Goal: Task Accomplishment & Management: Complete application form

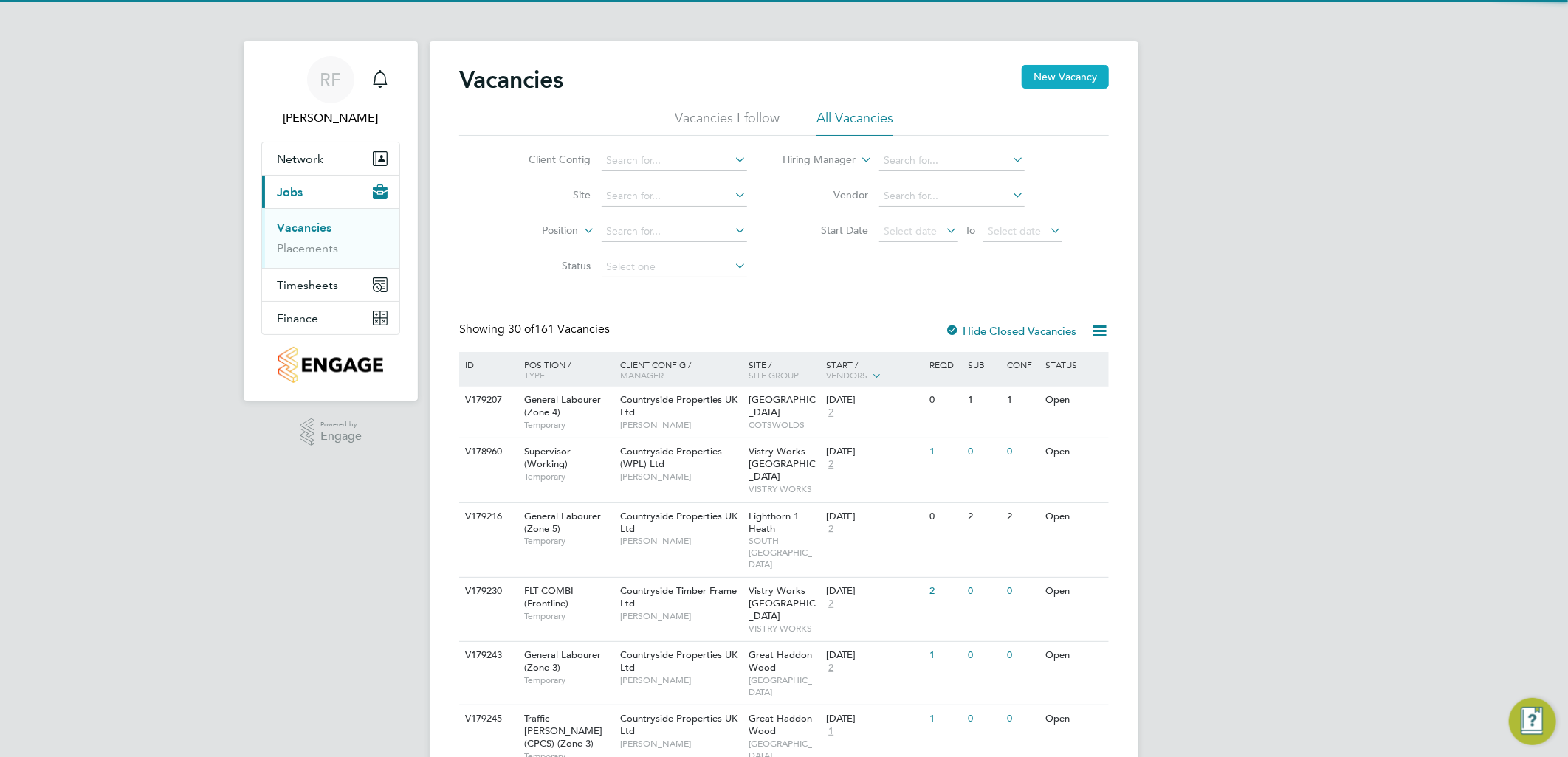
click at [1035, 69] on button "New Vacancy" at bounding box center [1065, 77] width 87 height 24
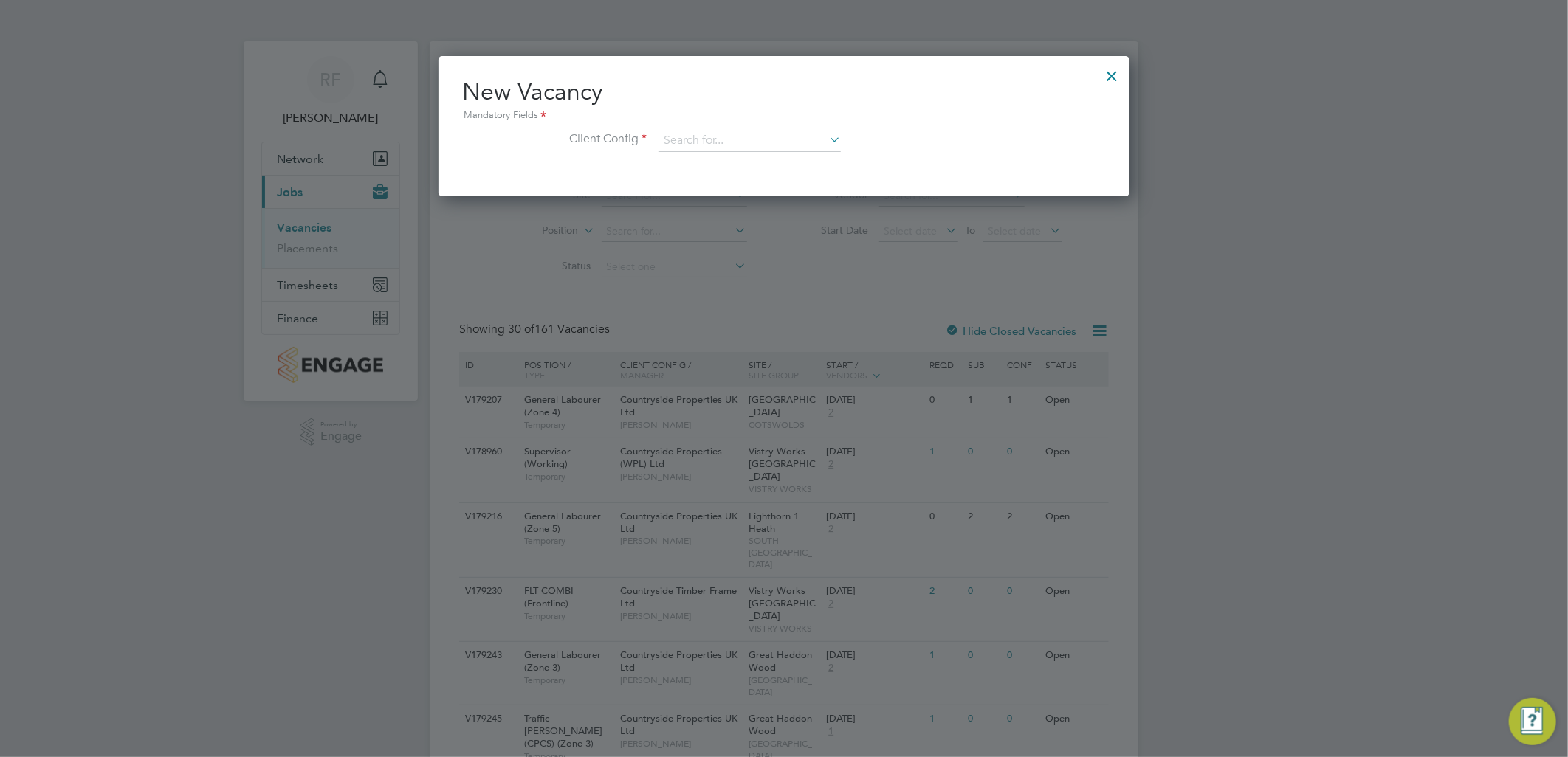
scroll to position [139, 691]
click at [761, 138] on input at bounding box center [749, 140] width 182 height 22
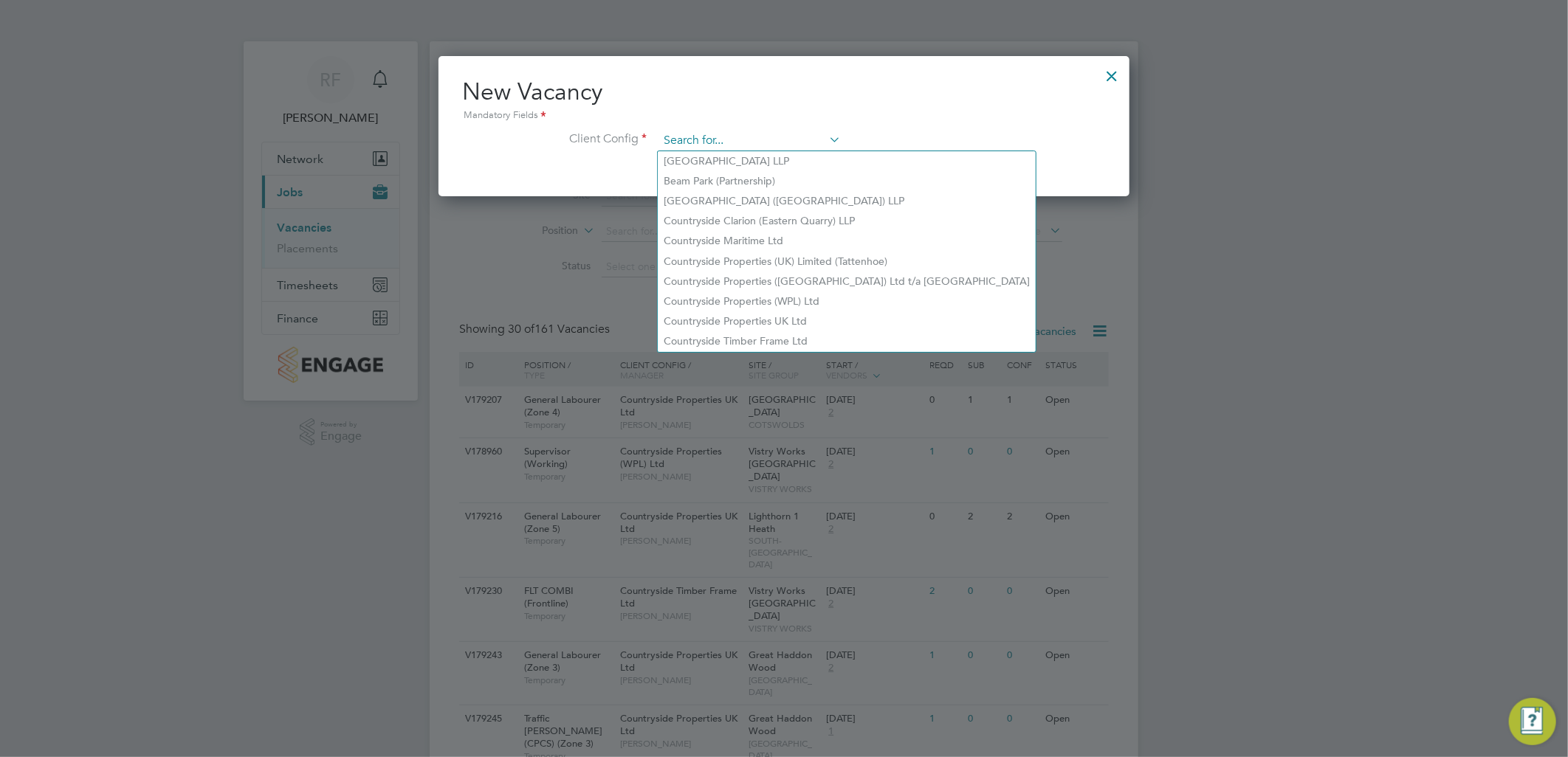
type input "c"
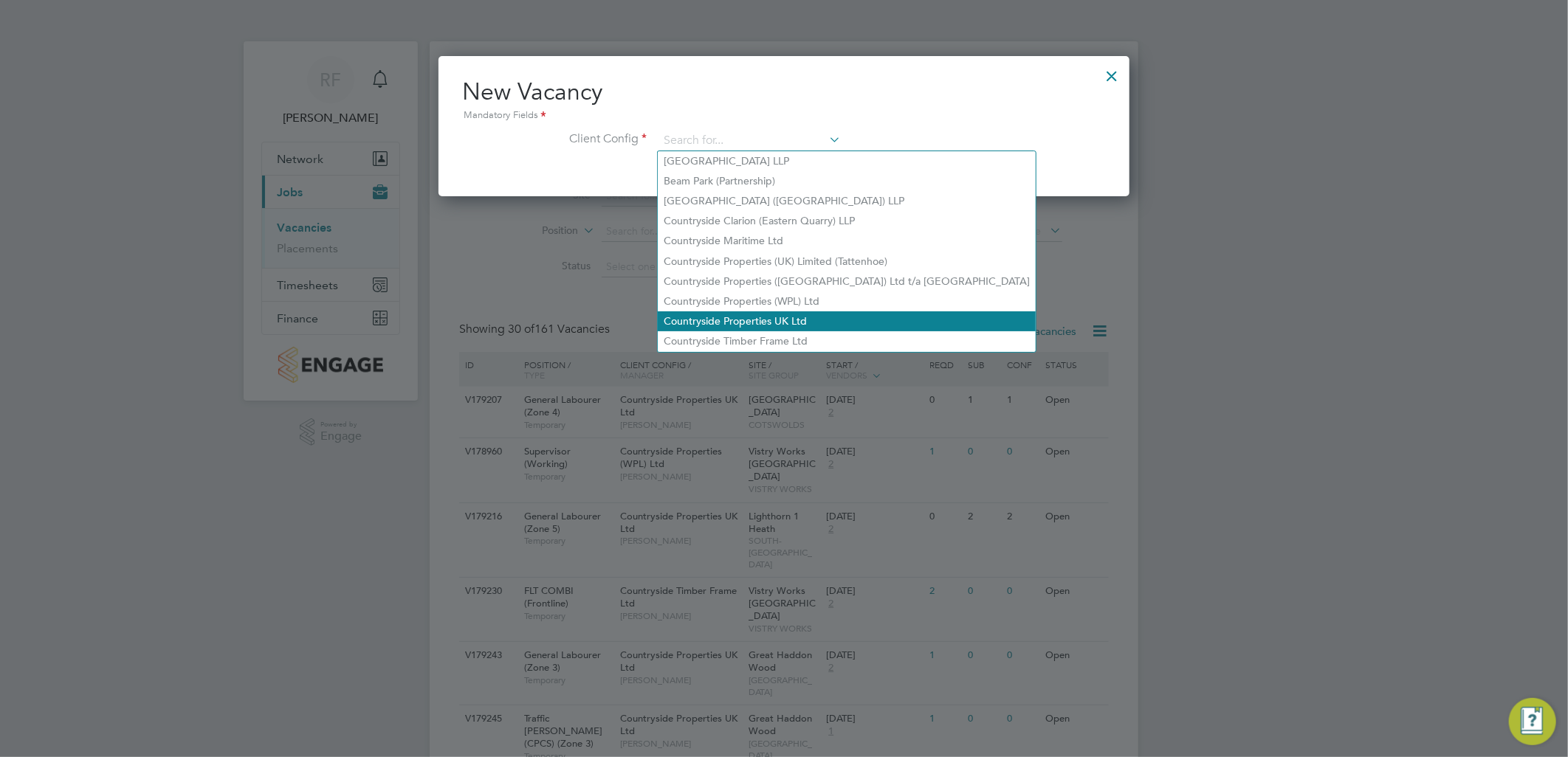
click at [743, 321] on li "Countryside Properties UK Ltd" at bounding box center [846, 321] width 378 height 20
type input "Countryside Properties UK Ltd"
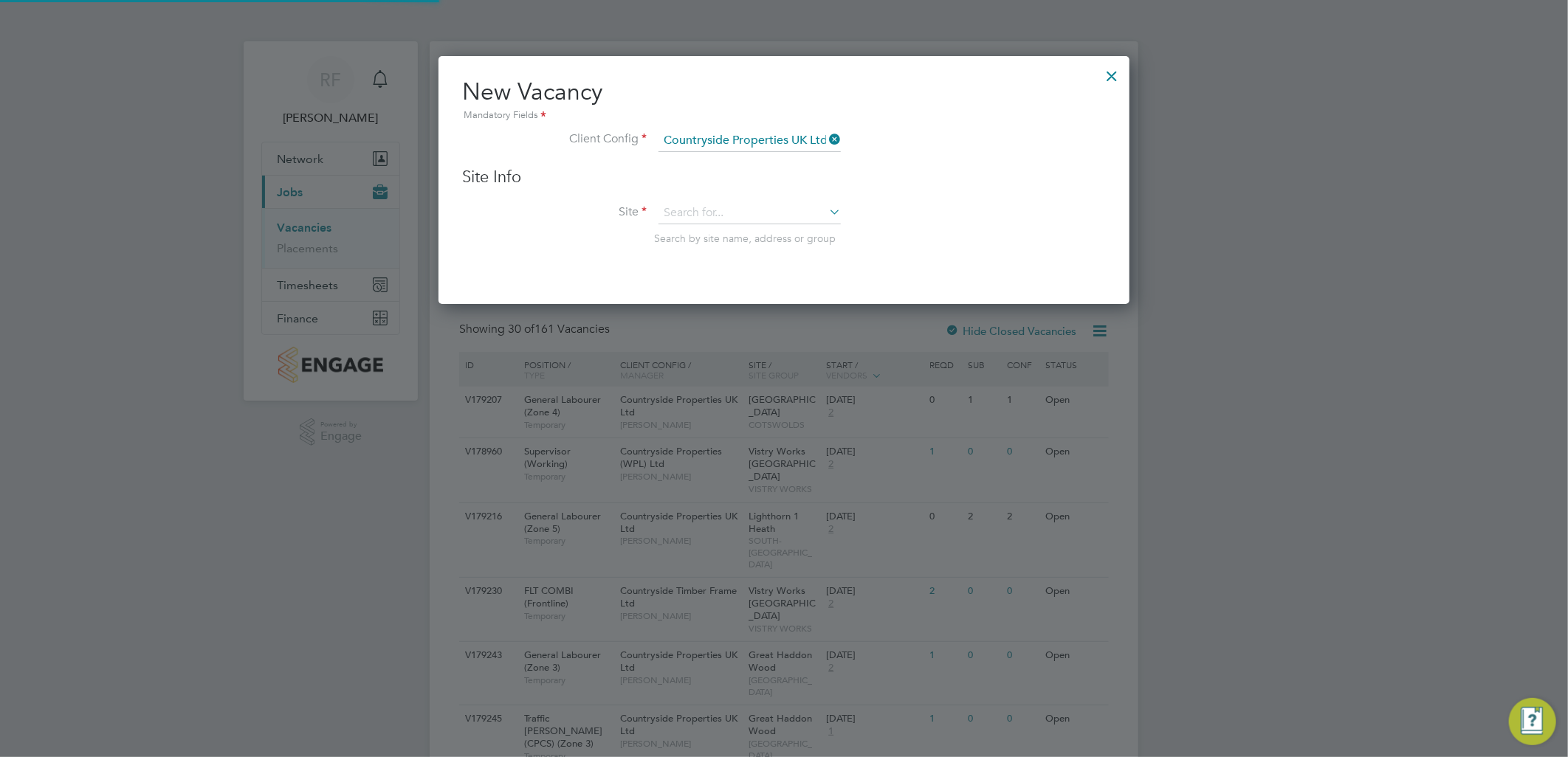
scroll to position [247, 691]
click at [715, 210] on input at bounding box center [749, 213] width 182 height 22
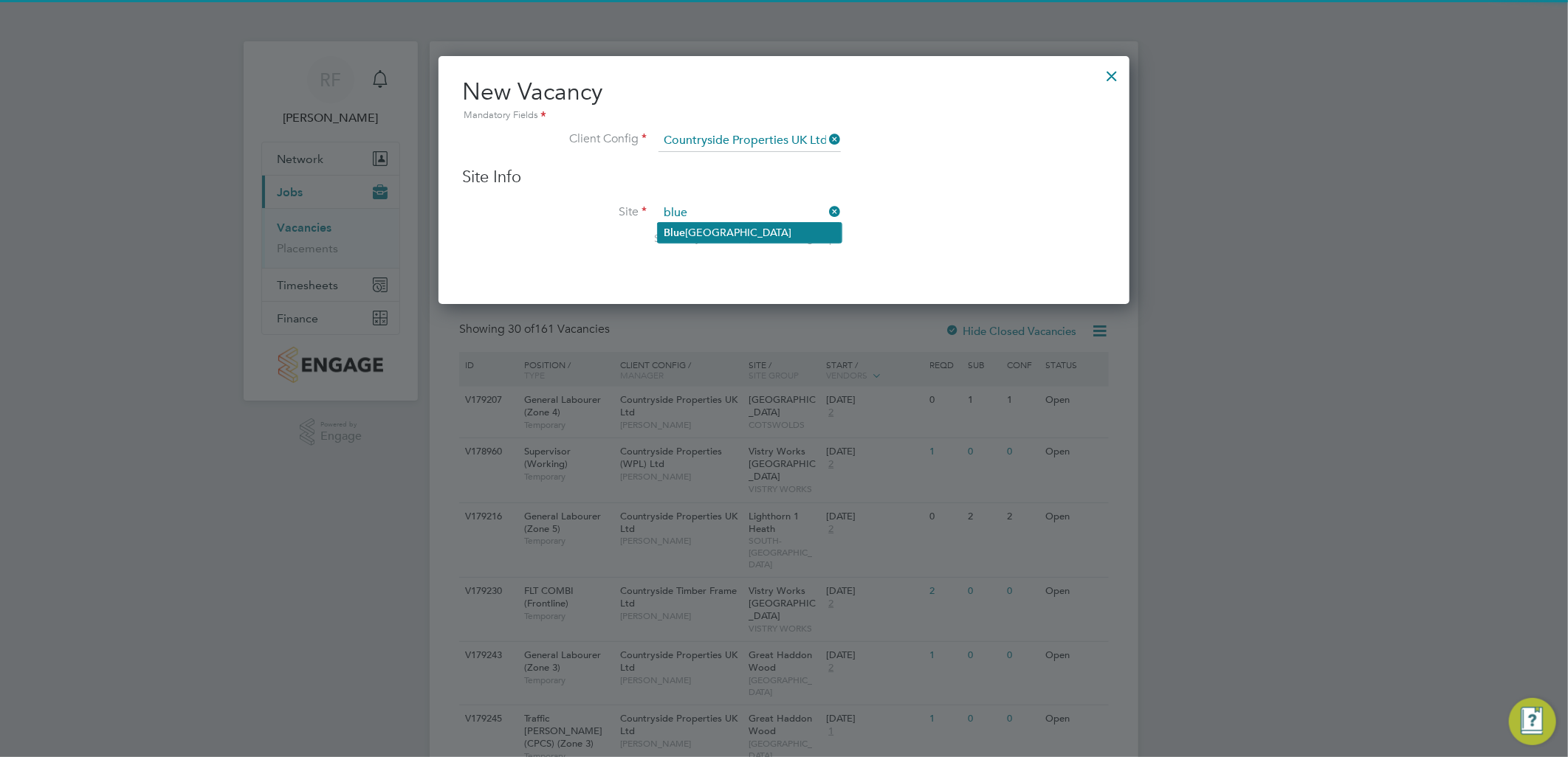
drag, startPoint x: 739, startPoint y: 231, endPoint x: 733, endPoint y: 227, distance: 7.2
click at [733, 227] on li "[GEOGRAPHIC_DATA]" at bounding box center [749, 233] width 184 height 20
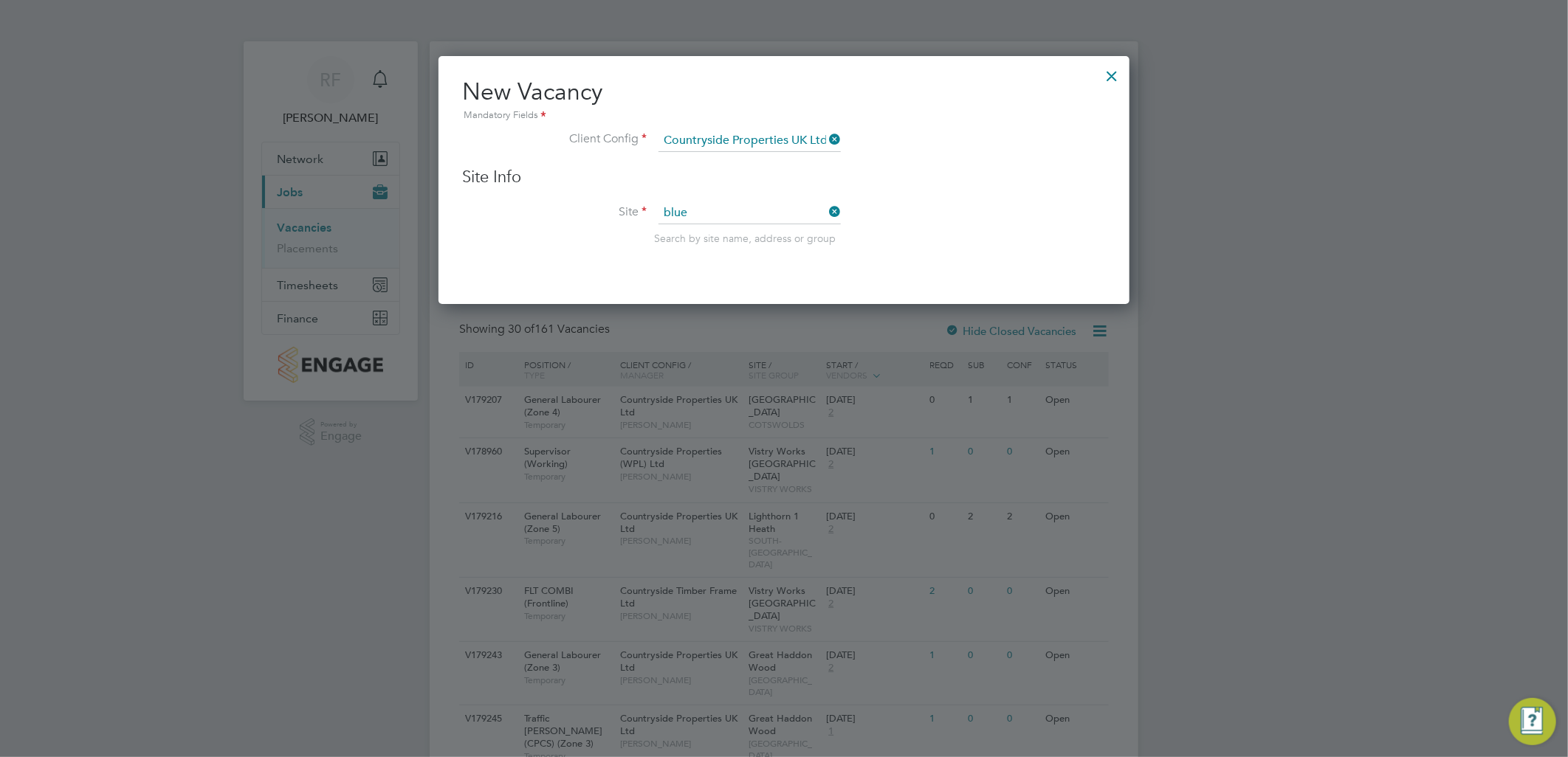
type input "Bluehills Farm"
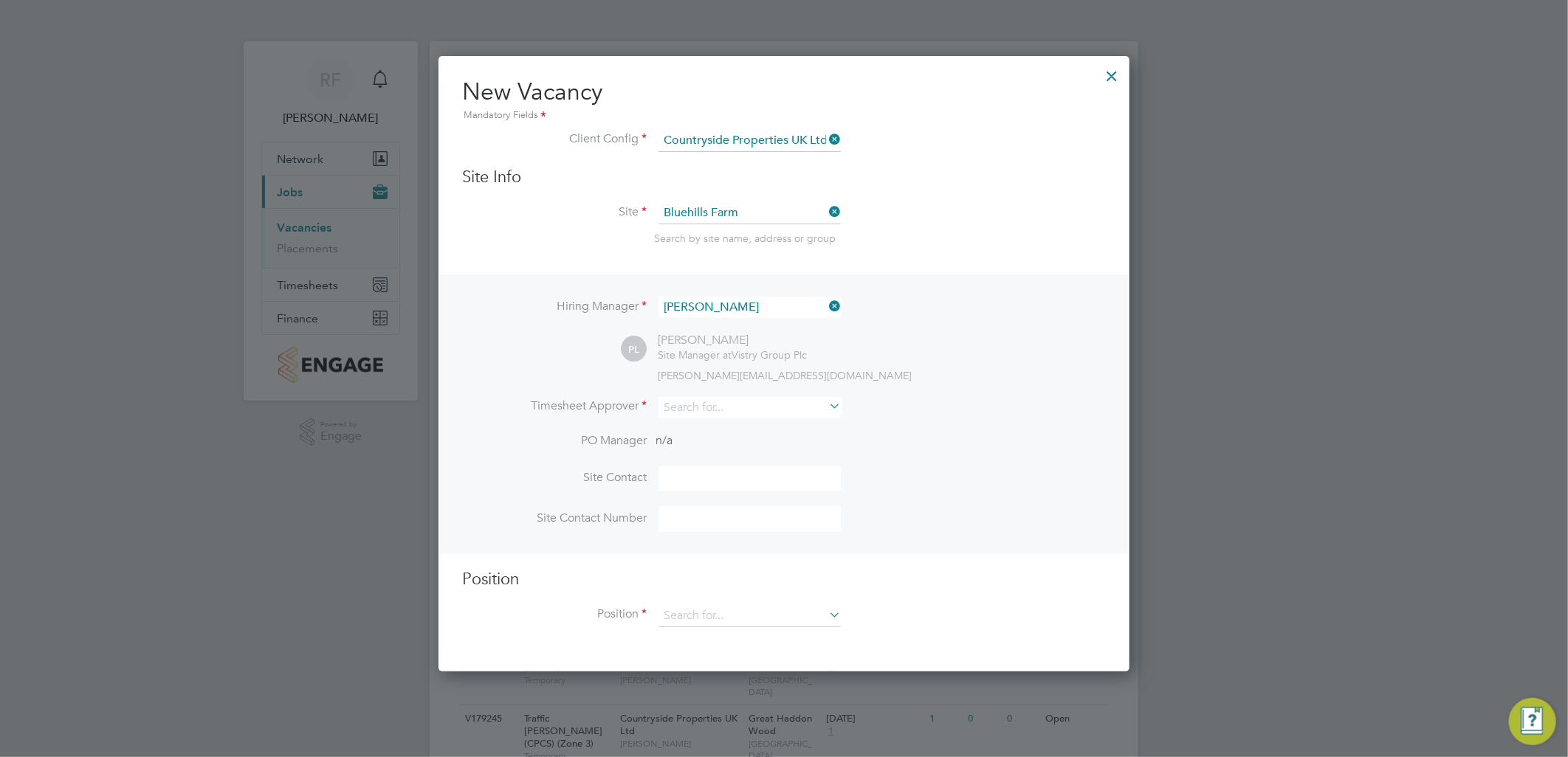
scroll to position [613, 691]
click at [755, 400] on input at bounding box center [749, 407] width 182 height 22
type input "p"
type input "[PERSON_NAME]"
click at [893, 493] on li "Site Contact" at bounding box center [784, 486] width 643 height 41
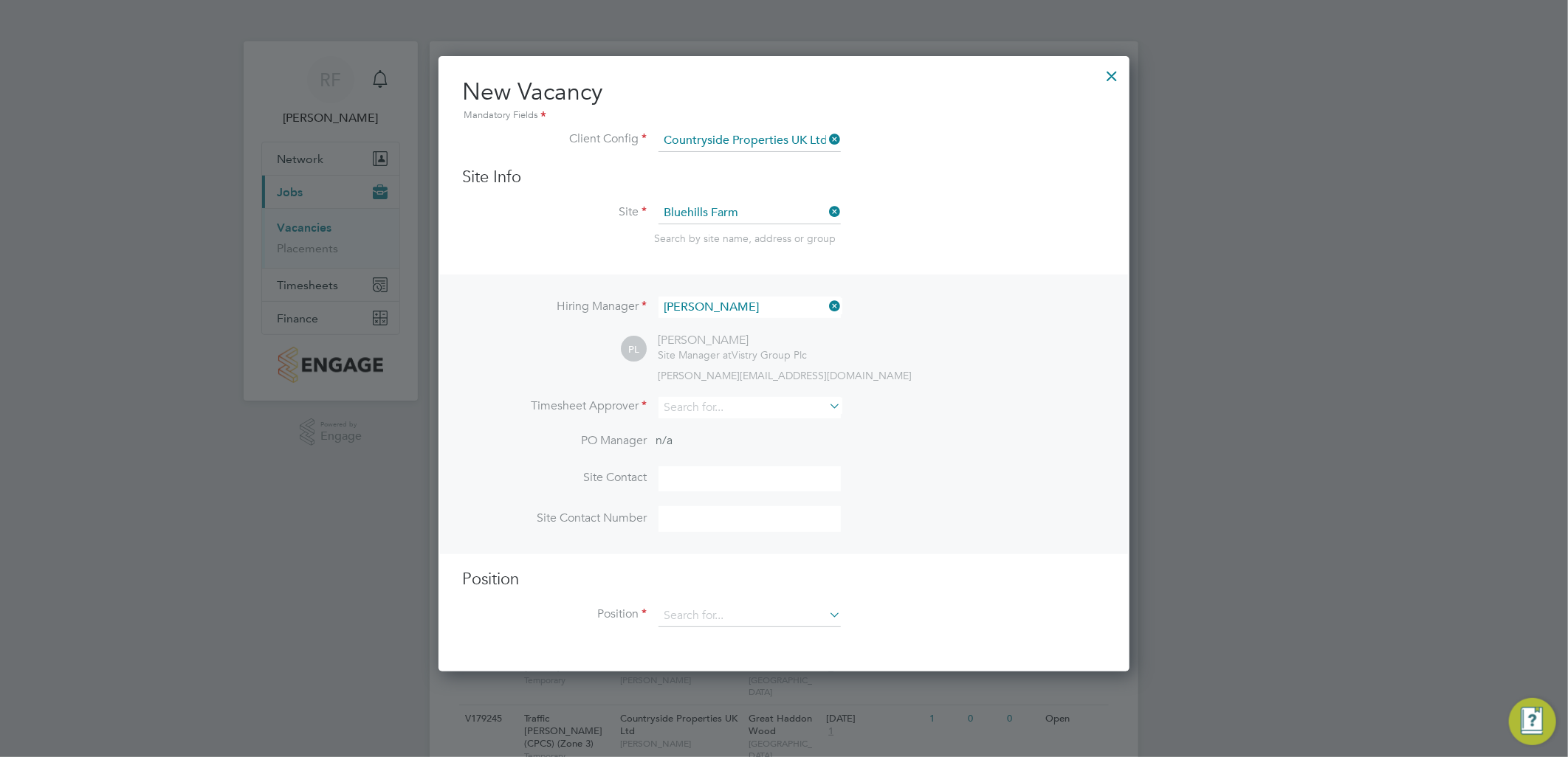
click at [721, 416] on li "Timesheet Approver" at bounding box center [784, 415] width 643 height 36
click at [728, 405] on input at bounding box center [749, 407] width 182 height 22
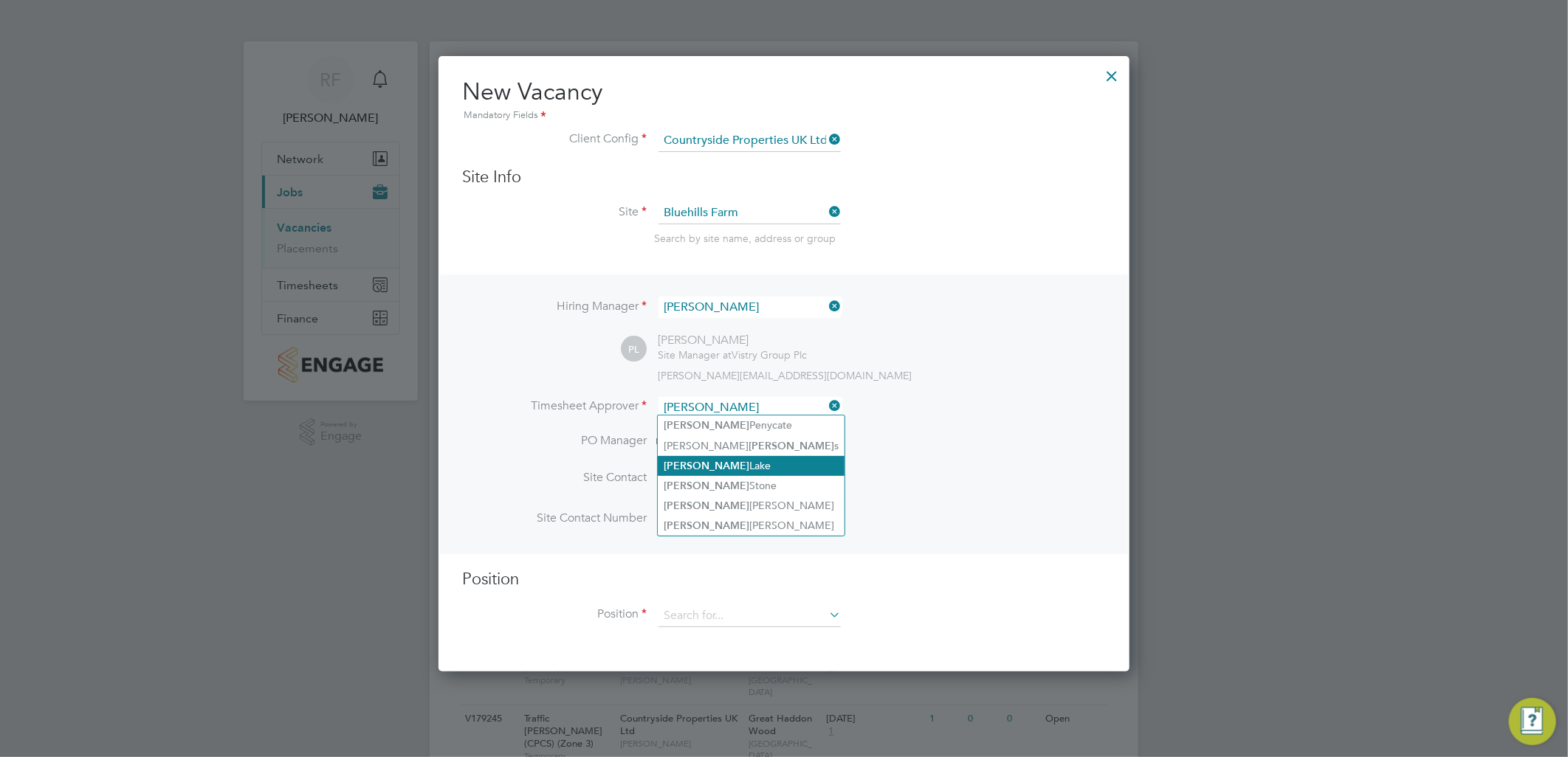
click at [715, 456] on li "[PERSON_NAME]" at bounding box center [751, 466] width 187 height 20
type input "[PERSON_NAME]"
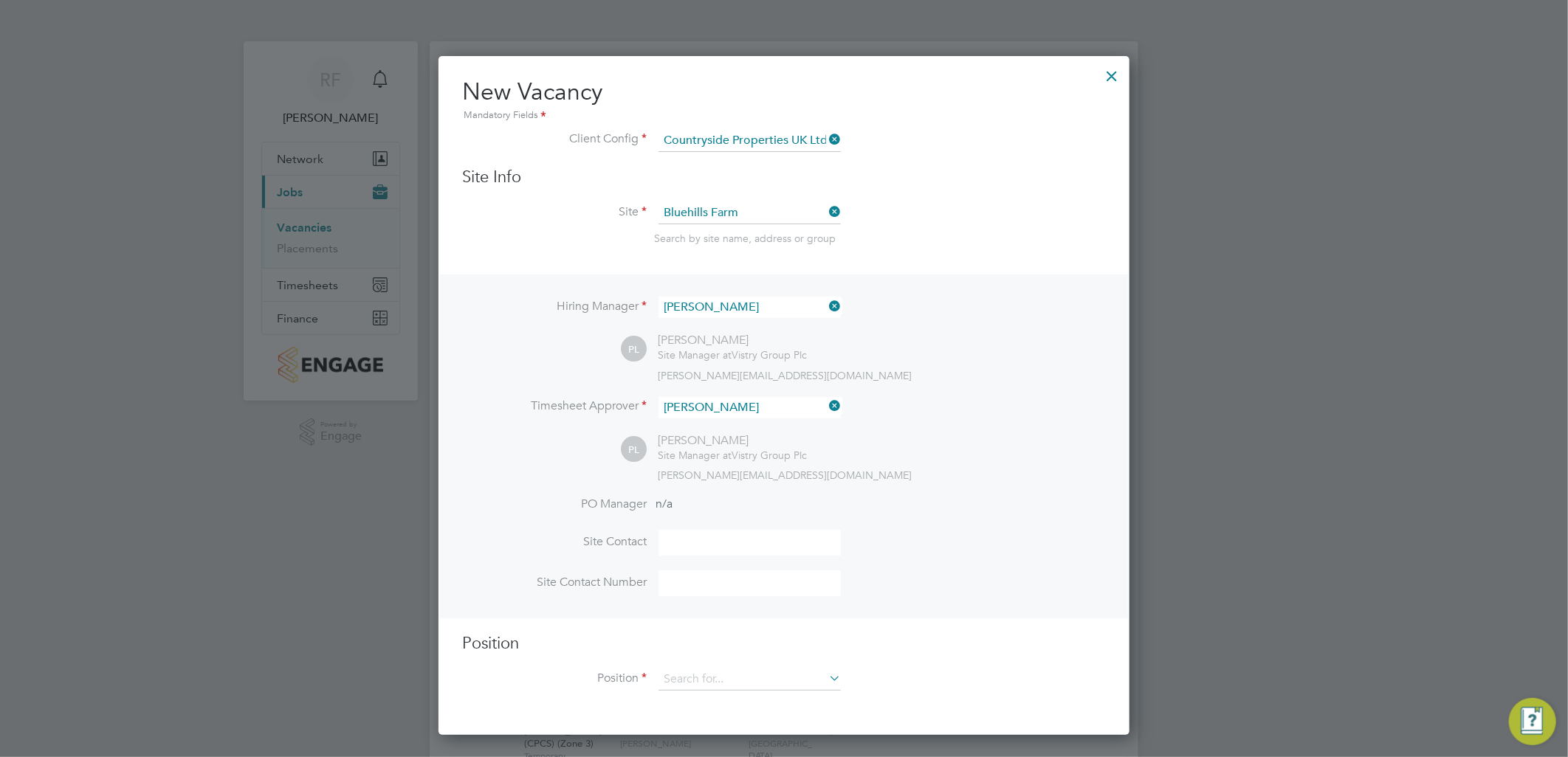
scroll to position [676, 691]
click at [711, 688] on li "Position" at bounding box center [784, 686] width 643 height 37
click at [713, 685] on input at bounding box center [749, 679] width 182 height 22
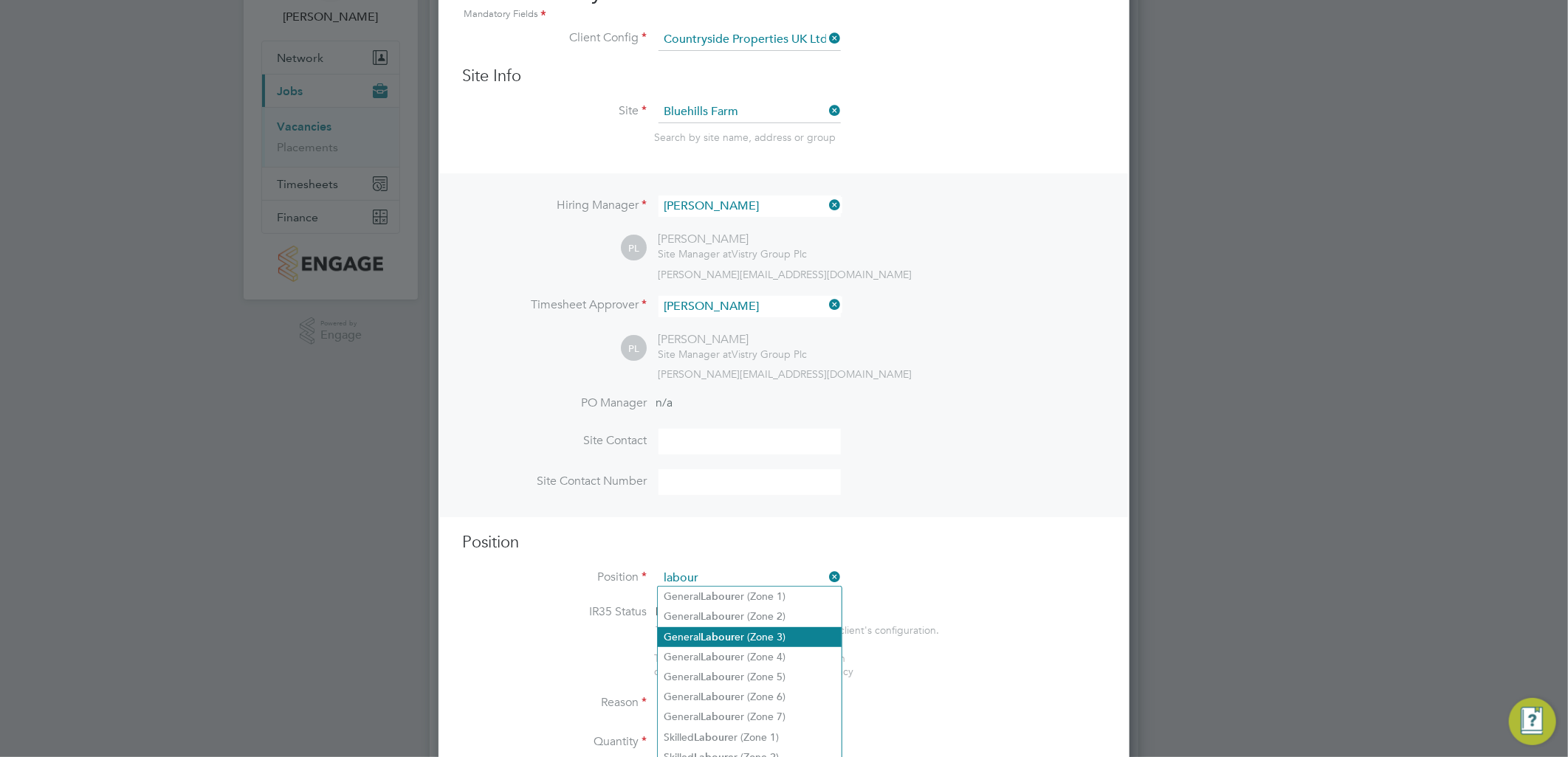
scroll to position [107, 0]
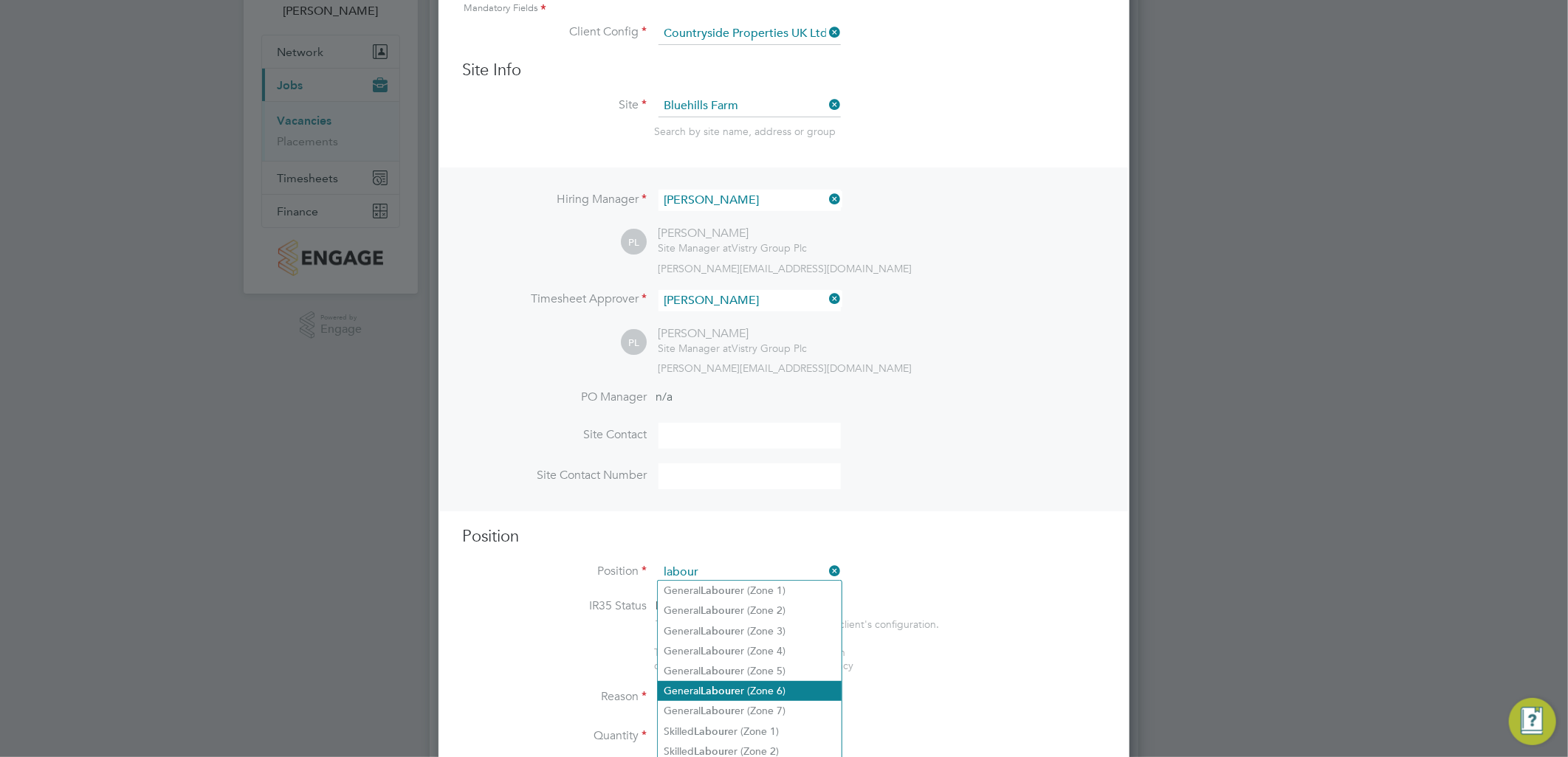
click at [751, 689] on li "General Labour er (Zone 6)" at bounding box center [749, 691] width 184 height 20
type input "General Labourer (Zone 6)"
type textarea "- General labouring duties - Supporting the trades on site - Moving materials a…"
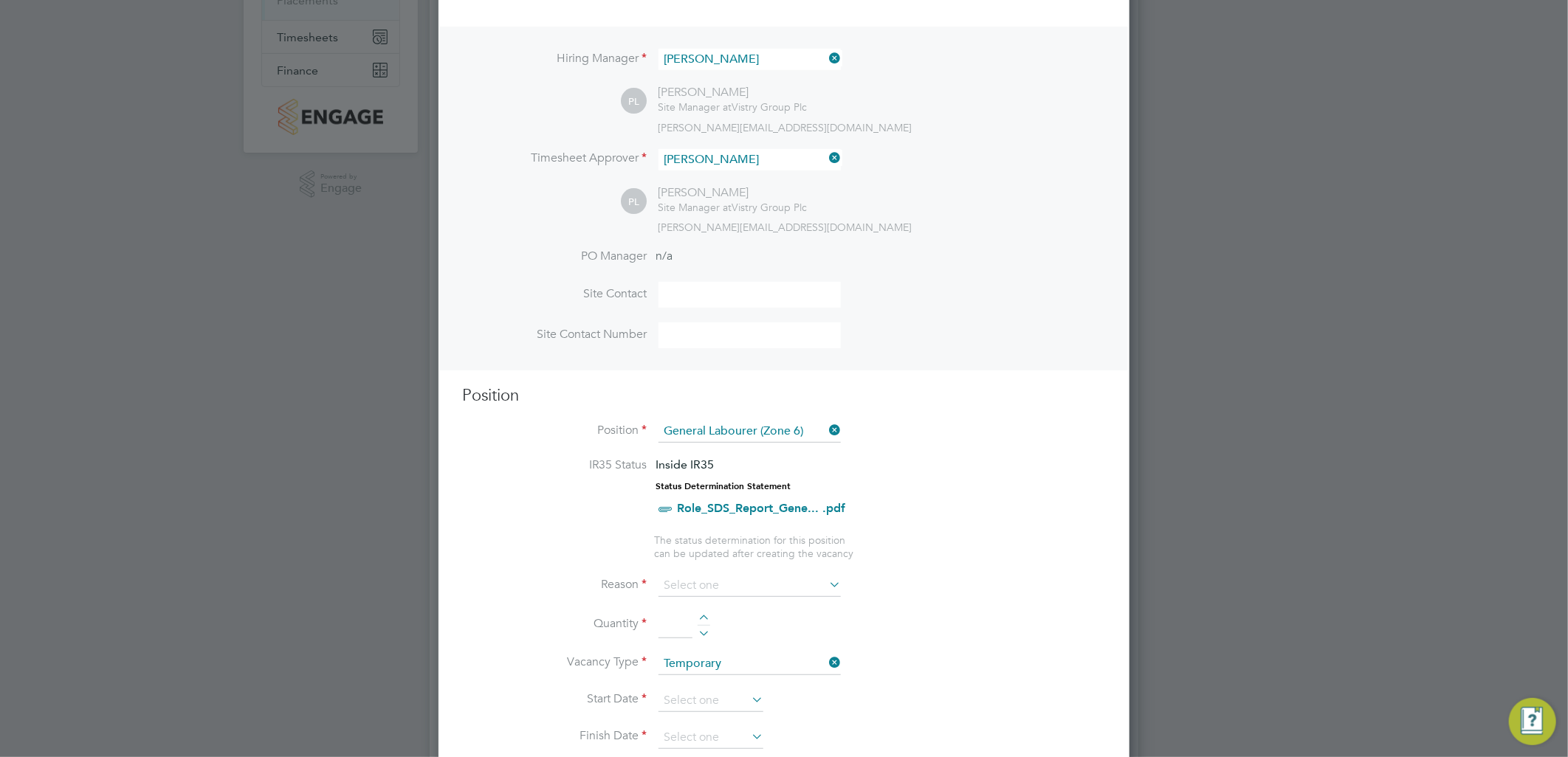
scroll to position [254, 0]
click at [746, 577] on input at bounding box center [749, 580] width 182 height 22
click at [717, 643] on li "Extra Work" at bounding box center [749, 636] width 184 height 19
type input "Extra Work"
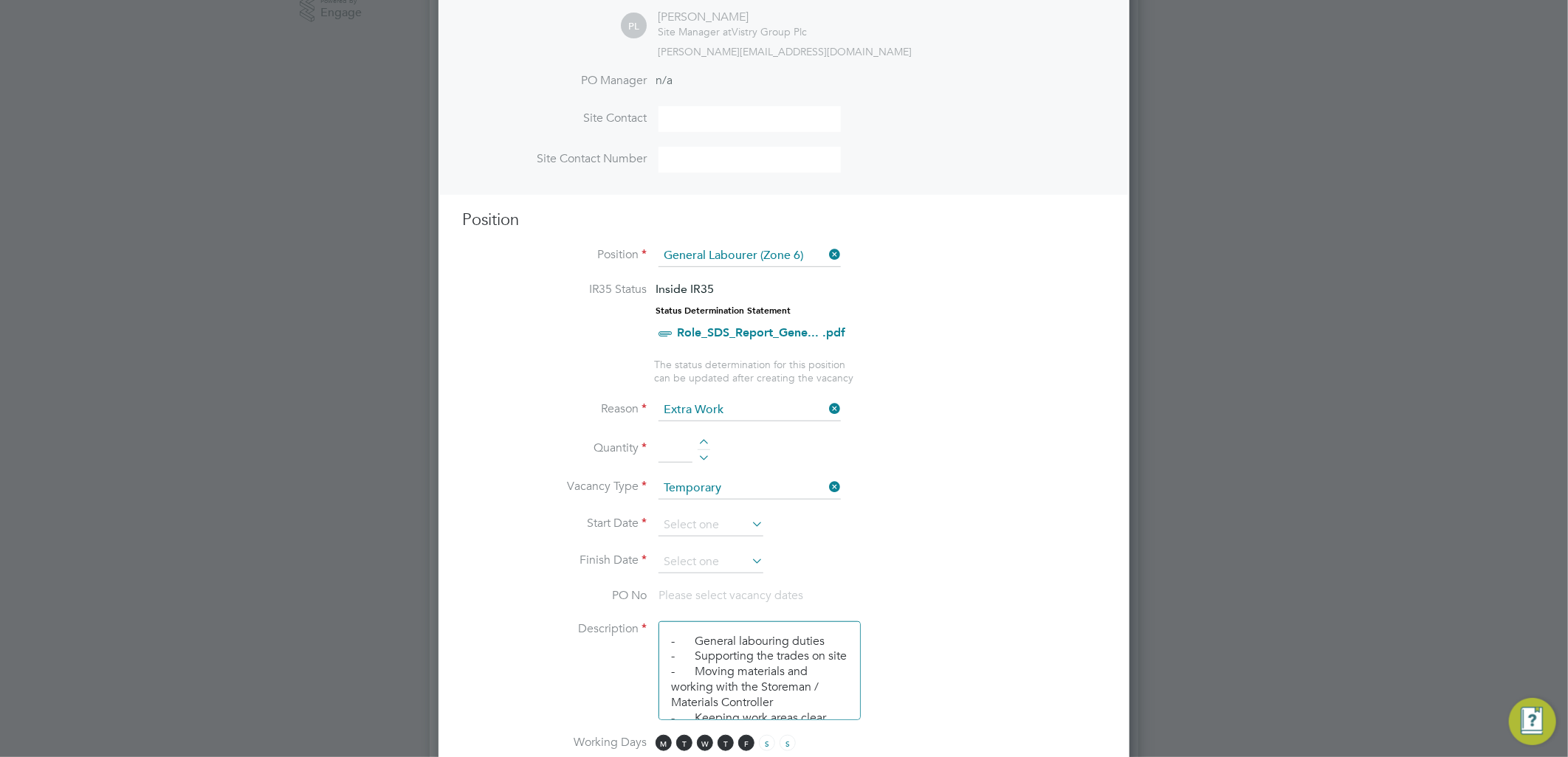
scroll to position [426, 0]
click at [704, 433] on li "Quantity" at bounding box center [784, 454] width 643 height 42
click at [705, 436] on div at bounding box center [704, 441] width 13 height 10
type input "1"
click at [724, 520] on input at bounding box center [711, 522] width 105 height 22
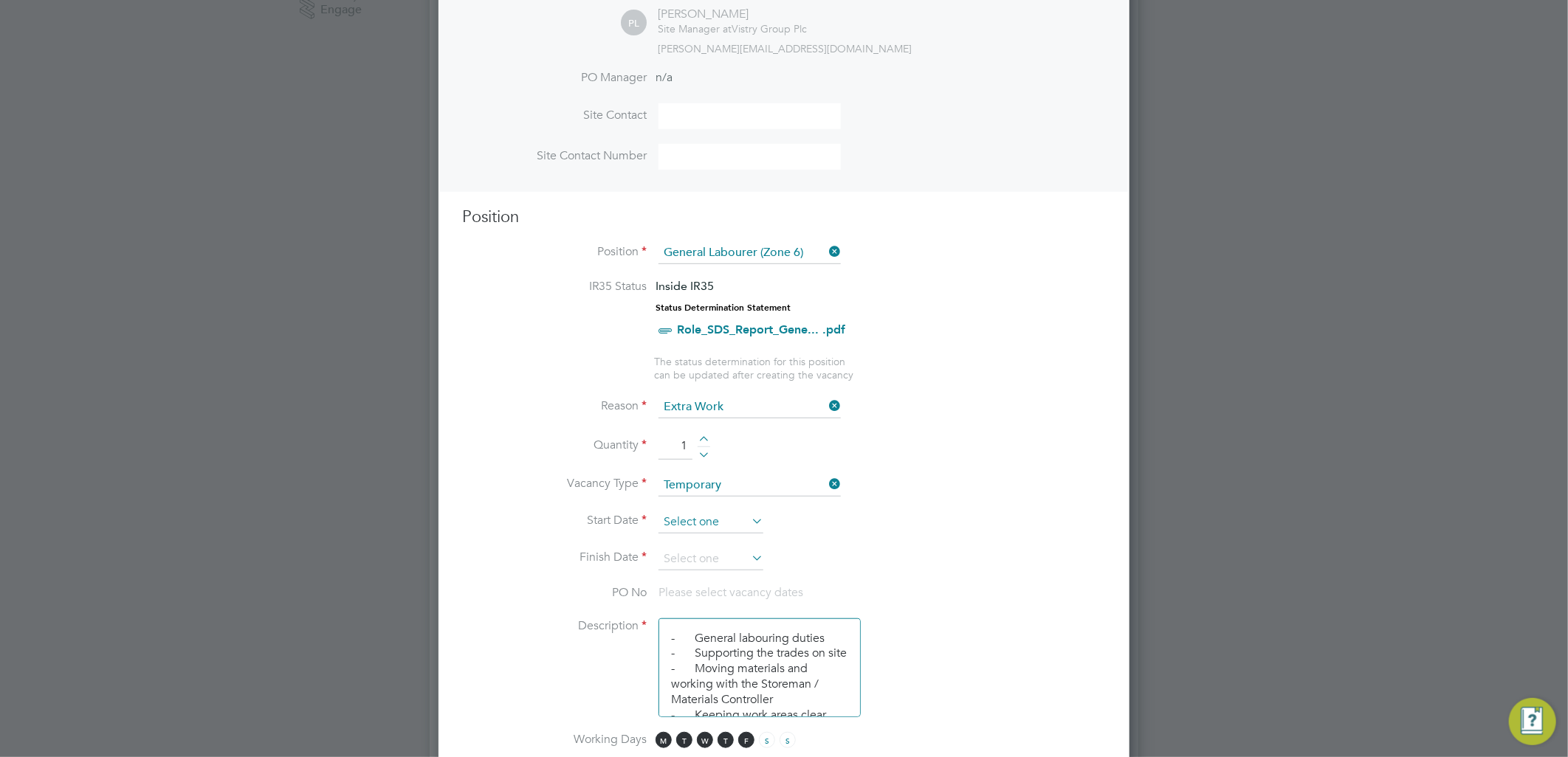
scroll to position [569, 0]
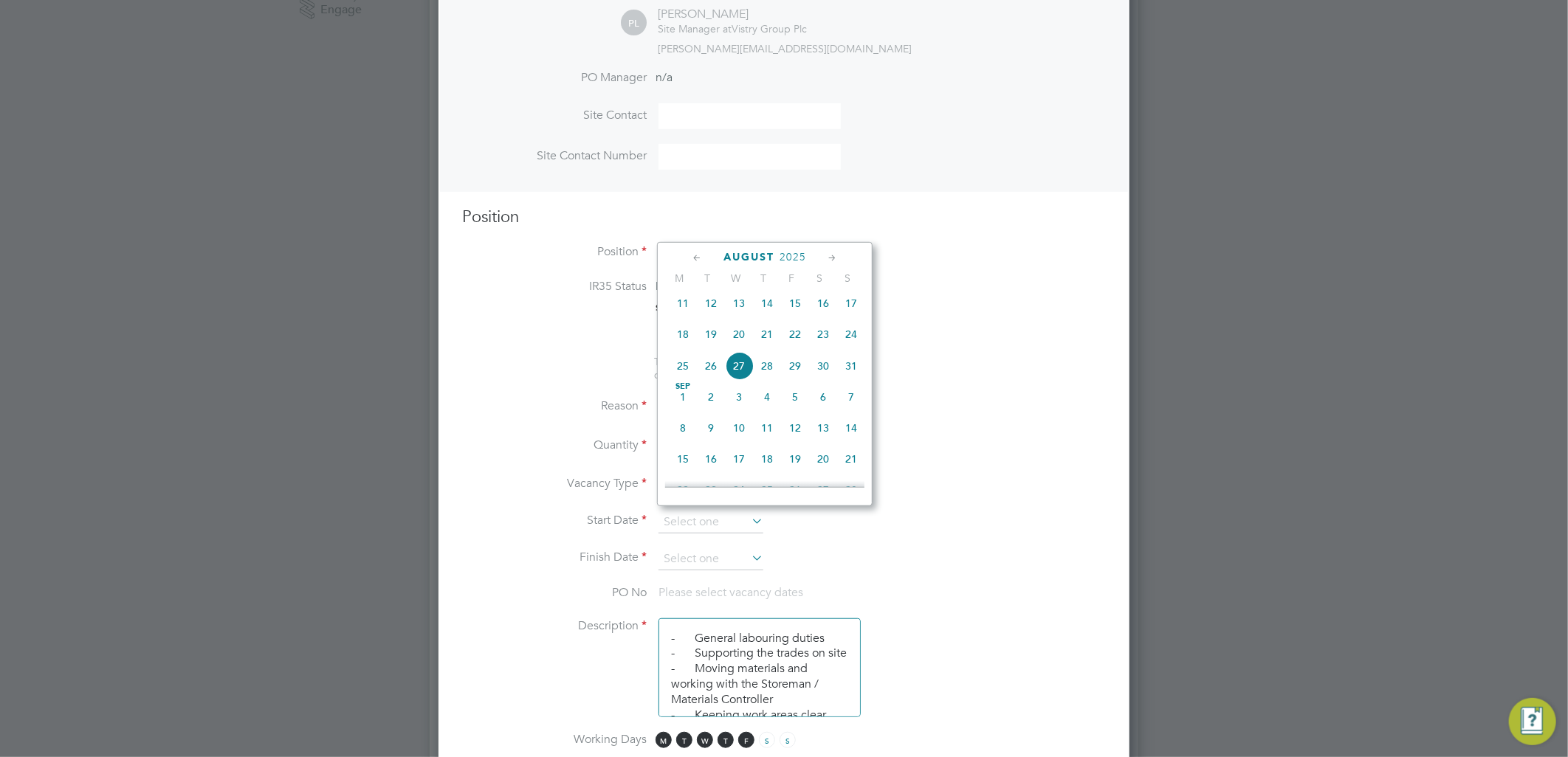
click at [736, 366] on span "27" at bounding box center [738, 366] width 28 height 28
type input "[DATE]"
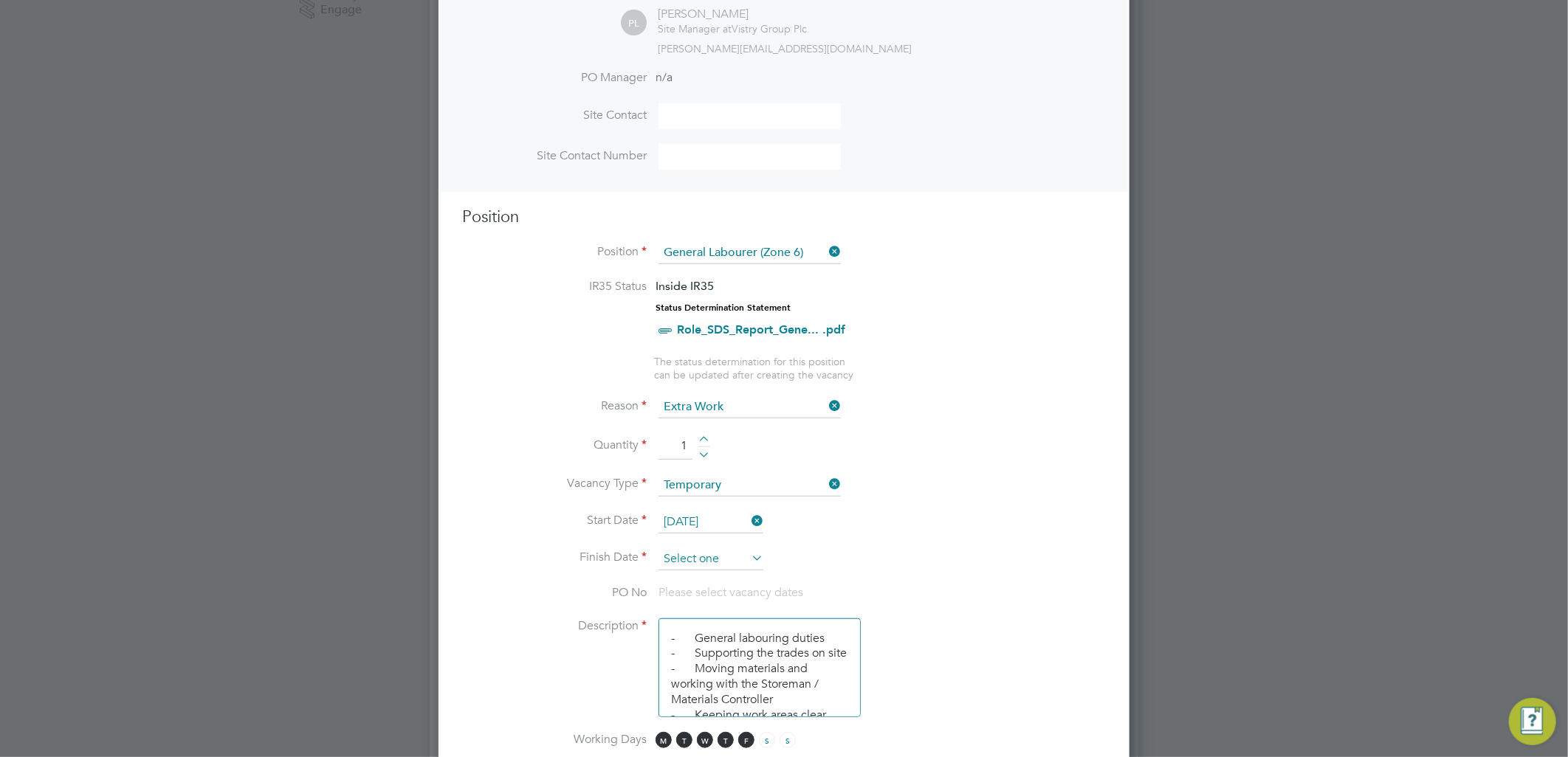
click at [723, 558] on input at bounding box center [711, 559] width 105 height 22
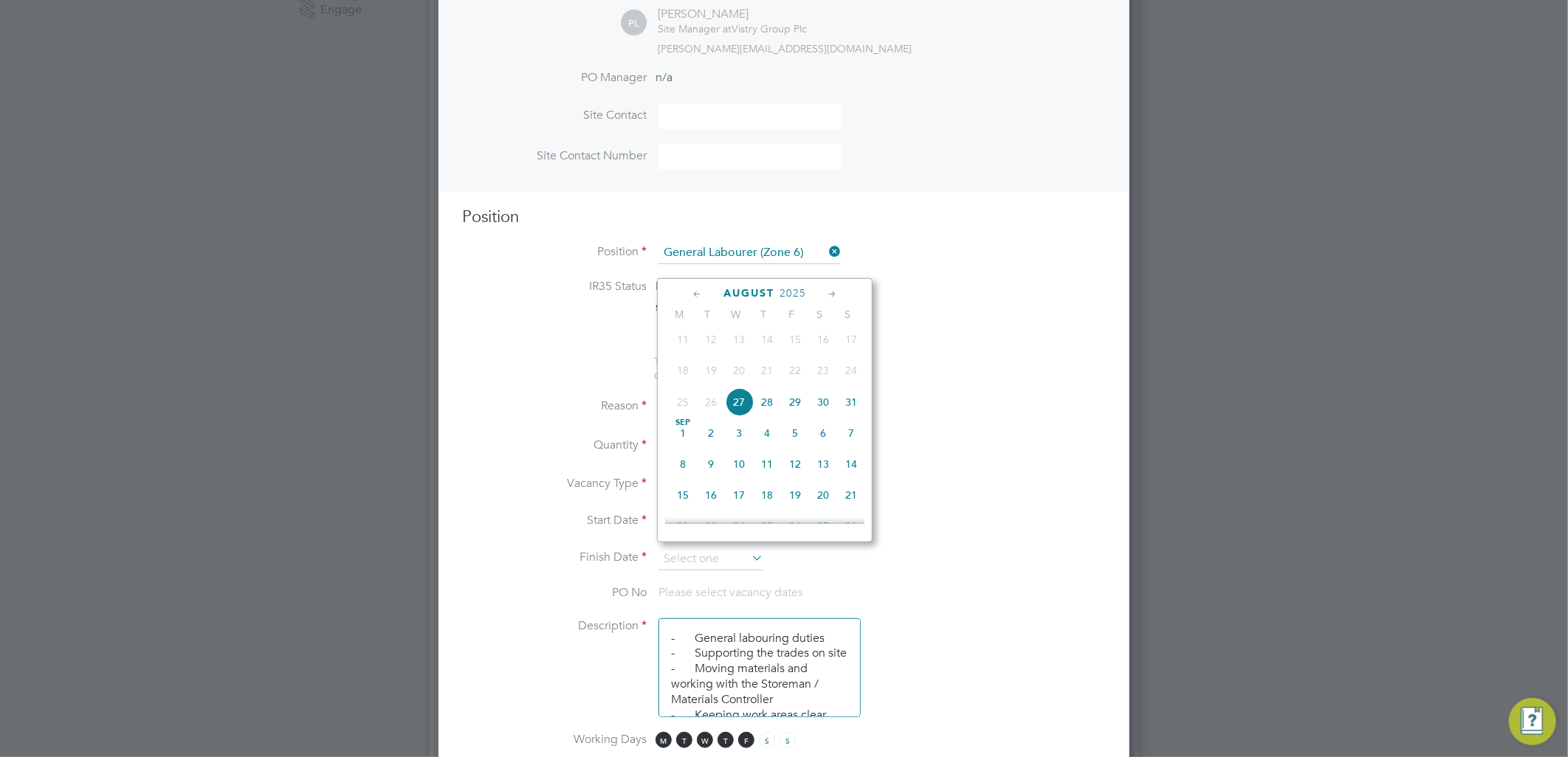
click at [714, 441] on span "2" at bounding box center [710, 433] width 28 height 28
type input "[DATE]"
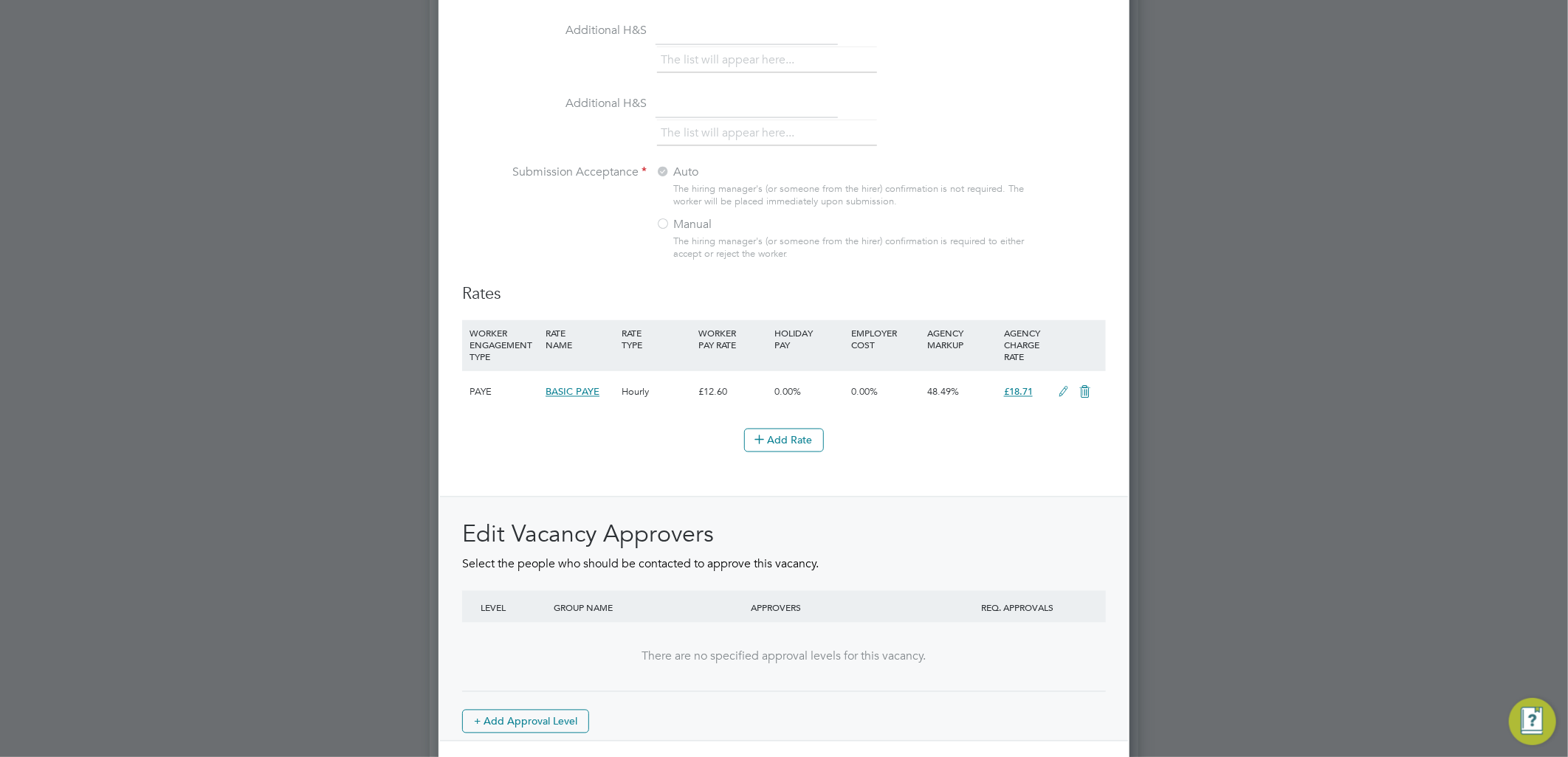
scroll to position [1525, 0]
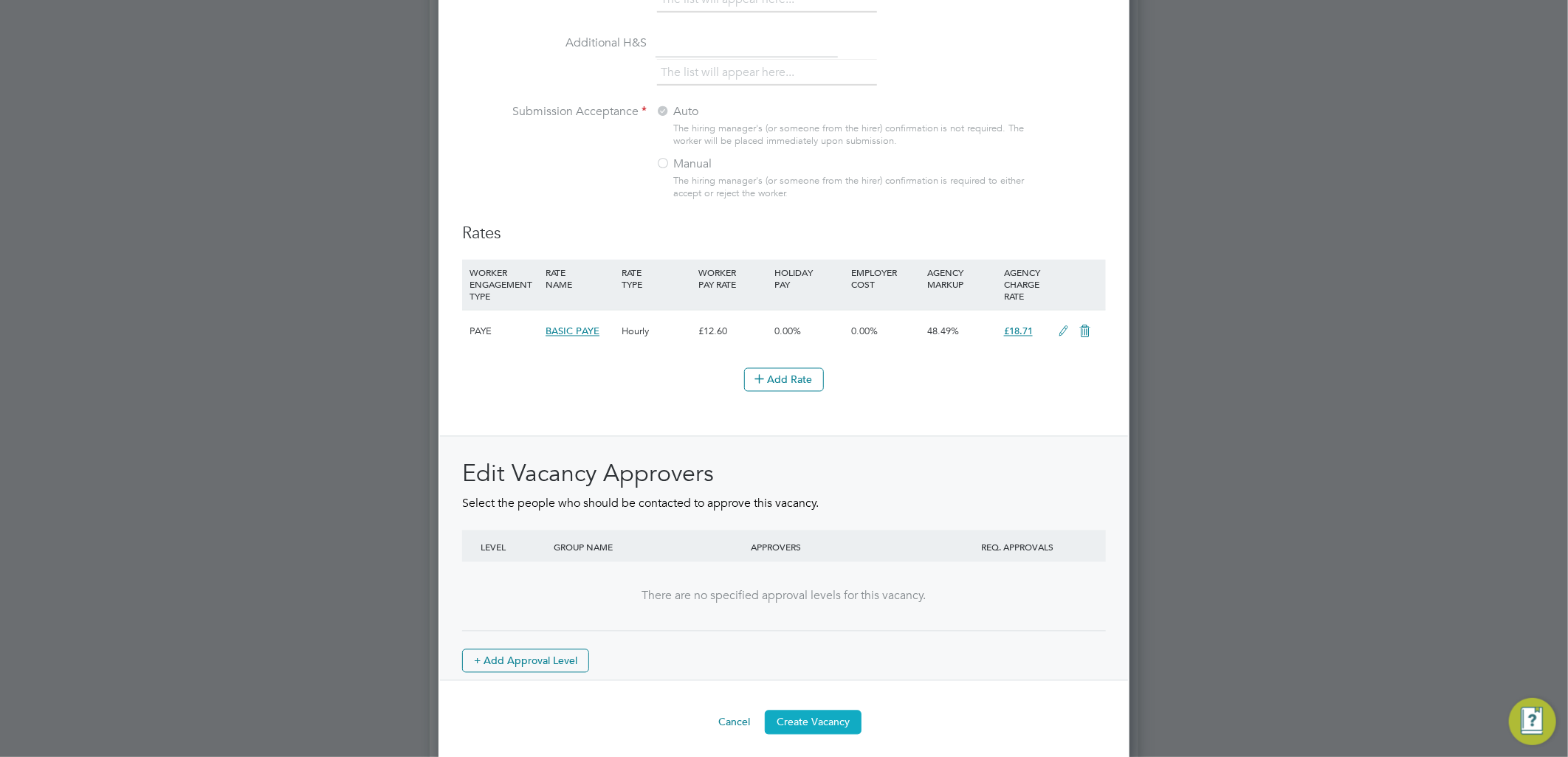
click at [834, 715] on button "Create Vacancy" at bounding box center [813, 723] width 97 height 24
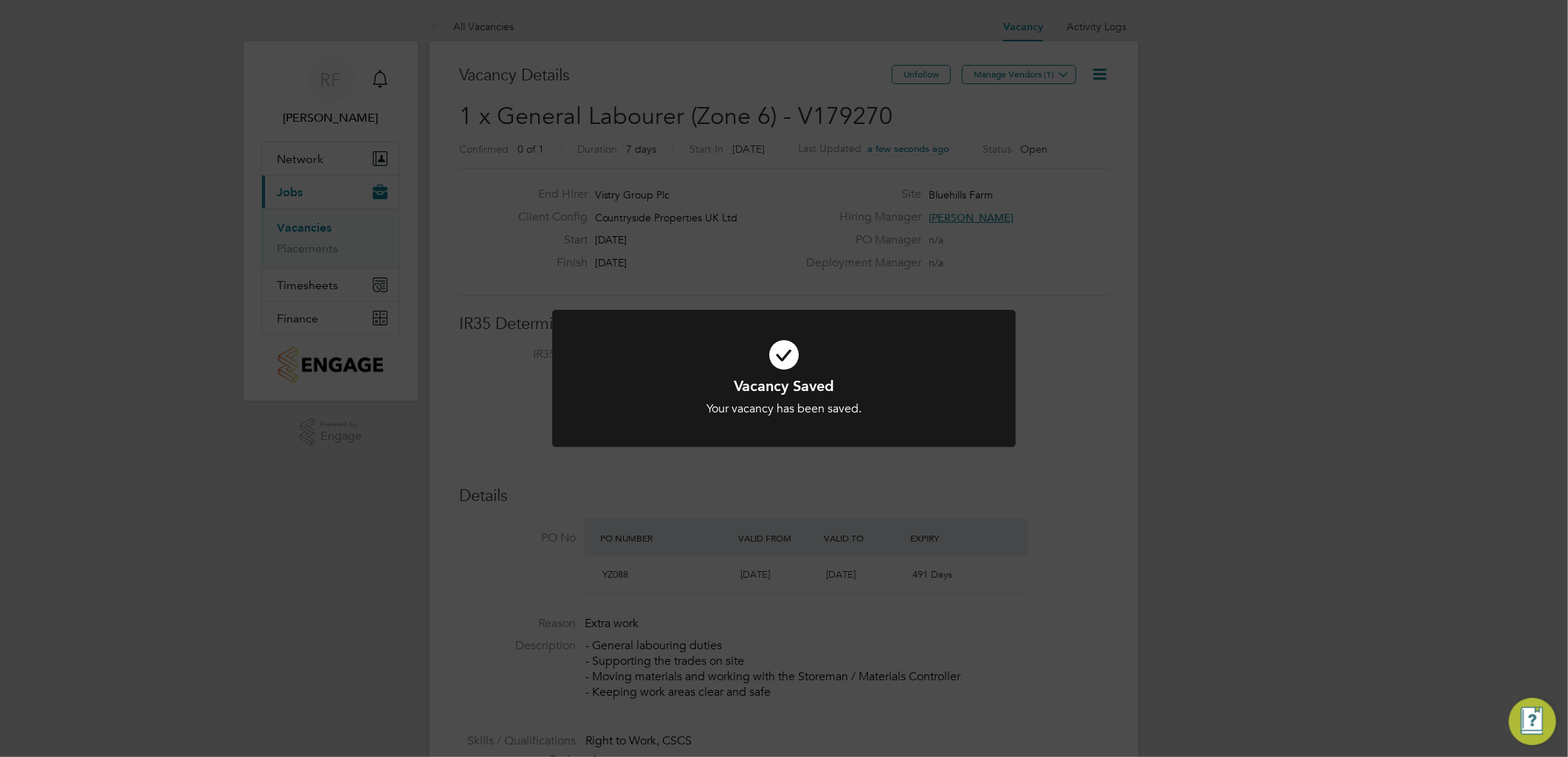
click at [1030, 81] on div "Vacancy Saved Your vacancy has been saved. Cancel Okay" at bounding box center [784, 378] width 1568 height 757
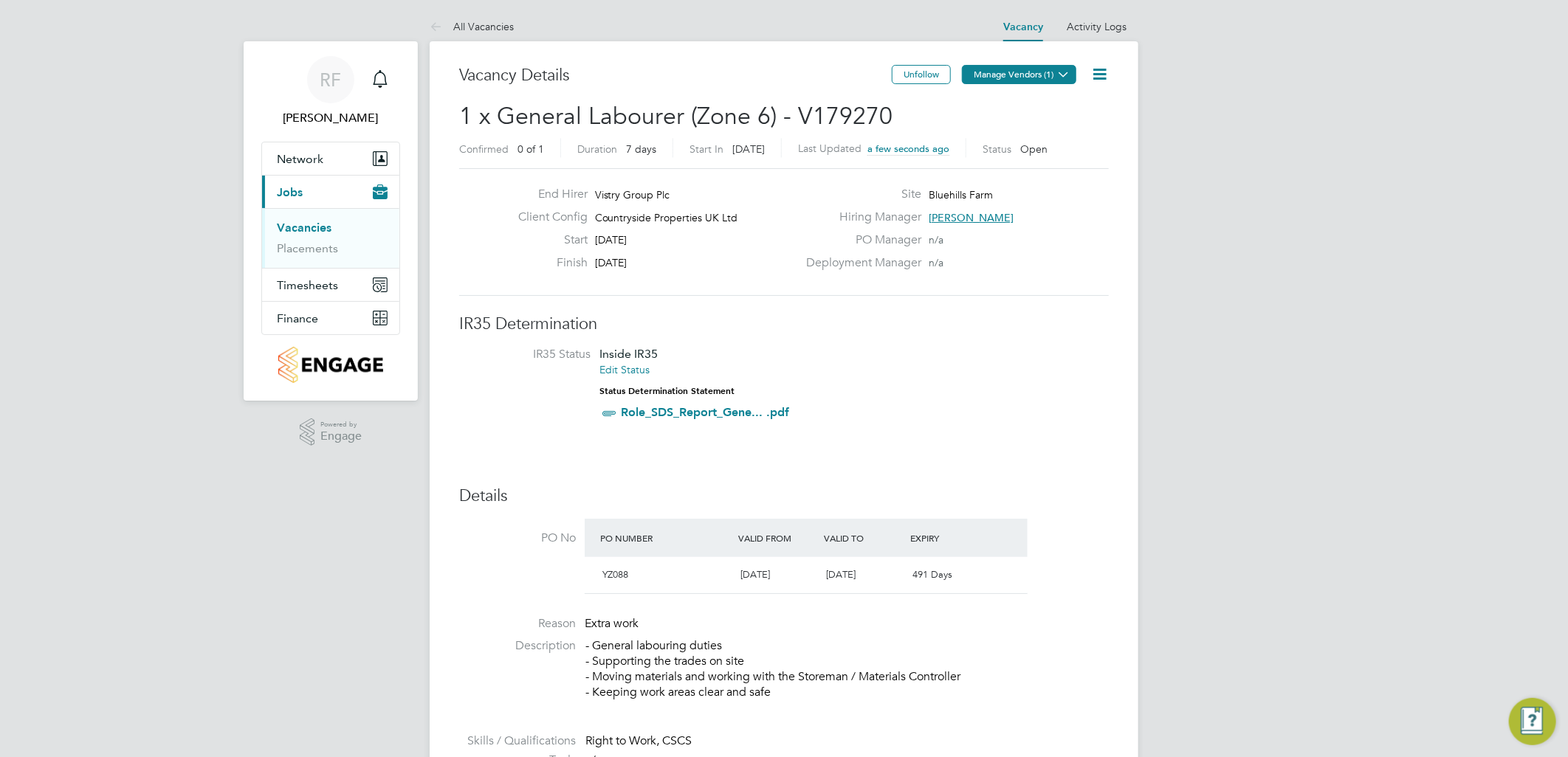
click at [1034, 79] on button "Manage Vendors (1)" at bounding box center [1019, 74] width 114 height 19
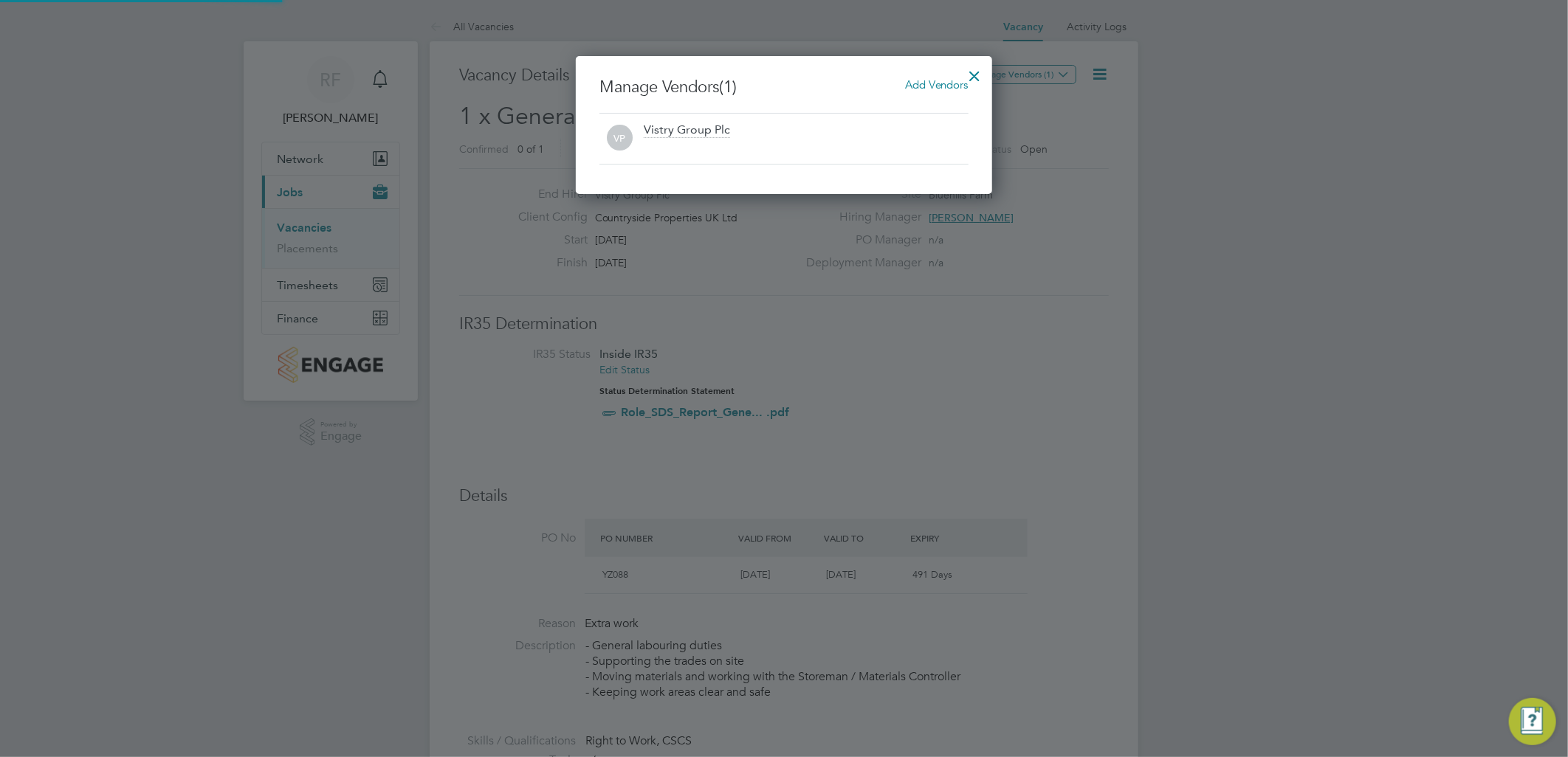
click at [919, 89] on span "Add Vendors" at bounding box center [937, 84] width 63 height 14
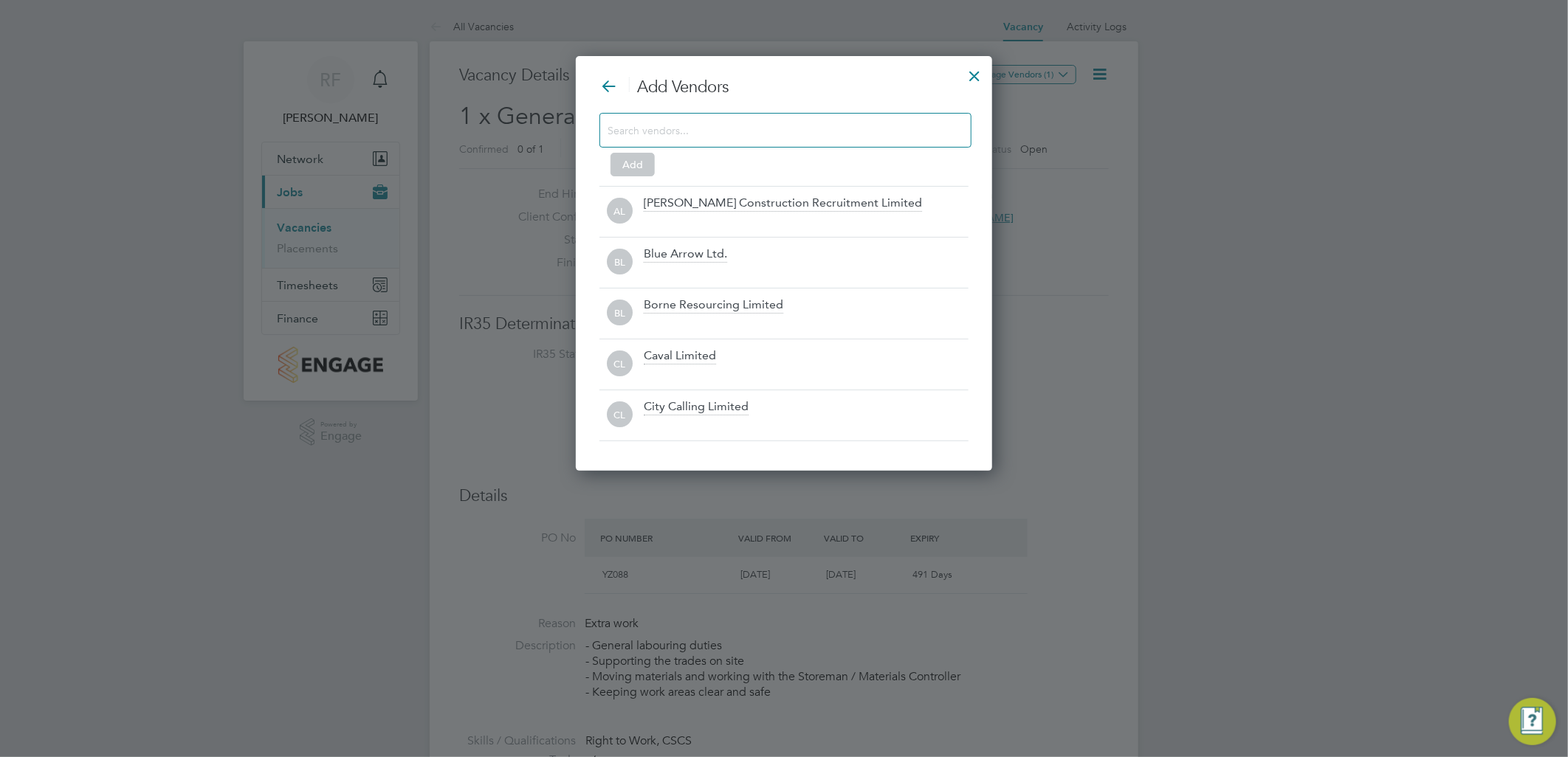
click at [868, 127] on input at bounding box center [774, 129] width 332 height 19
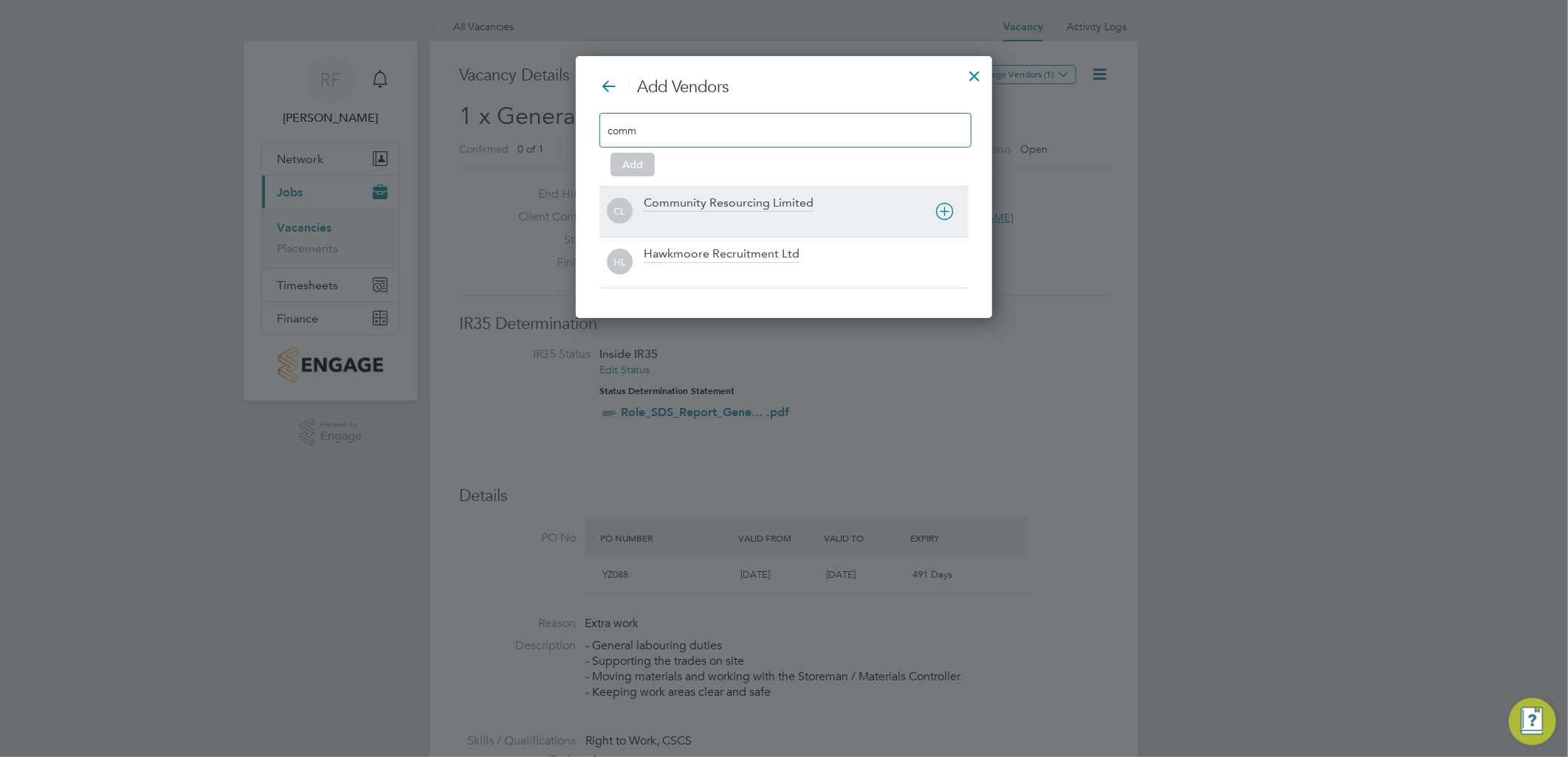
type input "comm"
click at [825, 210] on div "Community Resourcing Limited" at bounding box center [805, 212] width 325 height 33
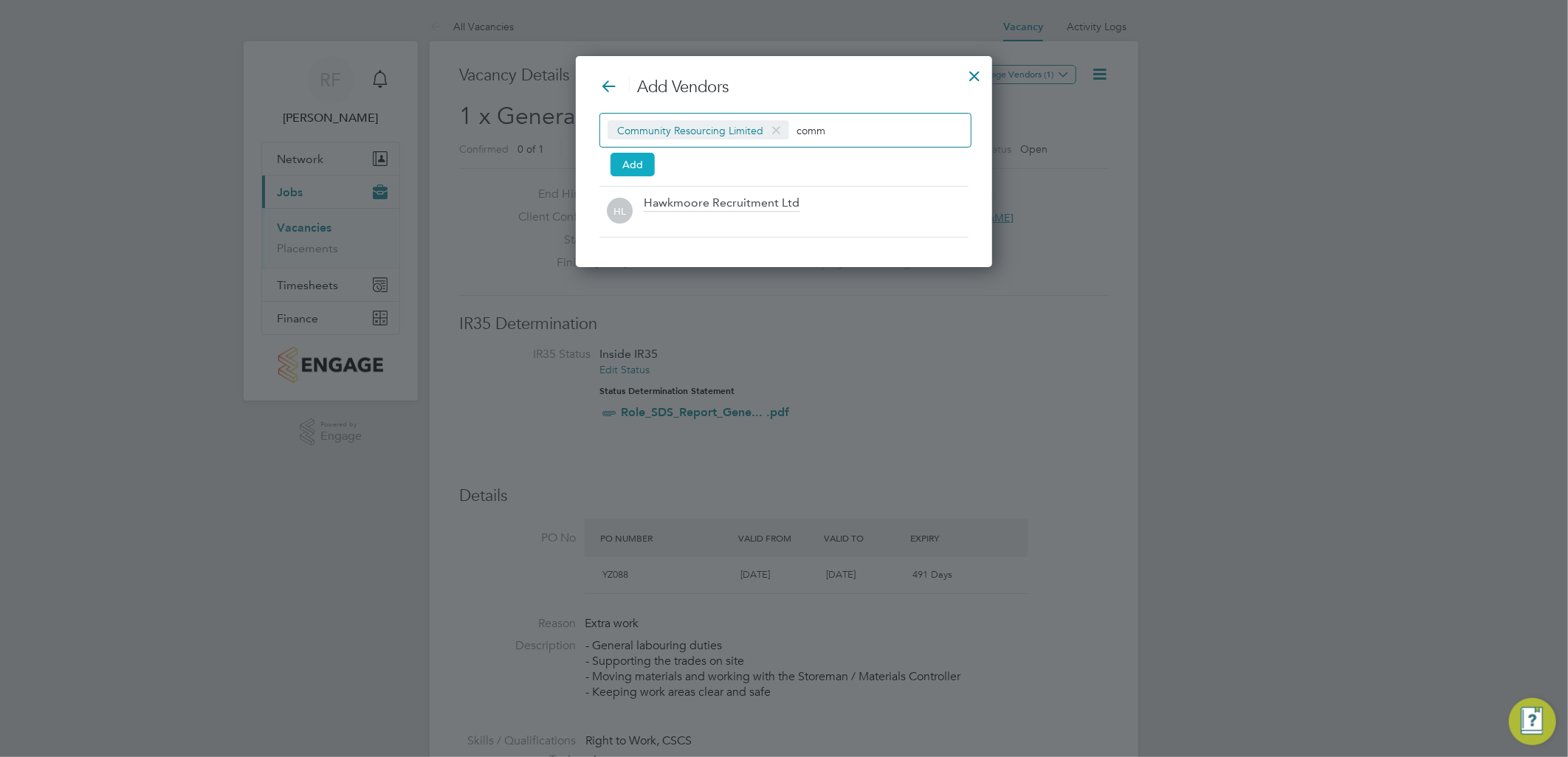
click at [640, 156] on button "Add" at bounding box center [632, 165] width 44 height 24
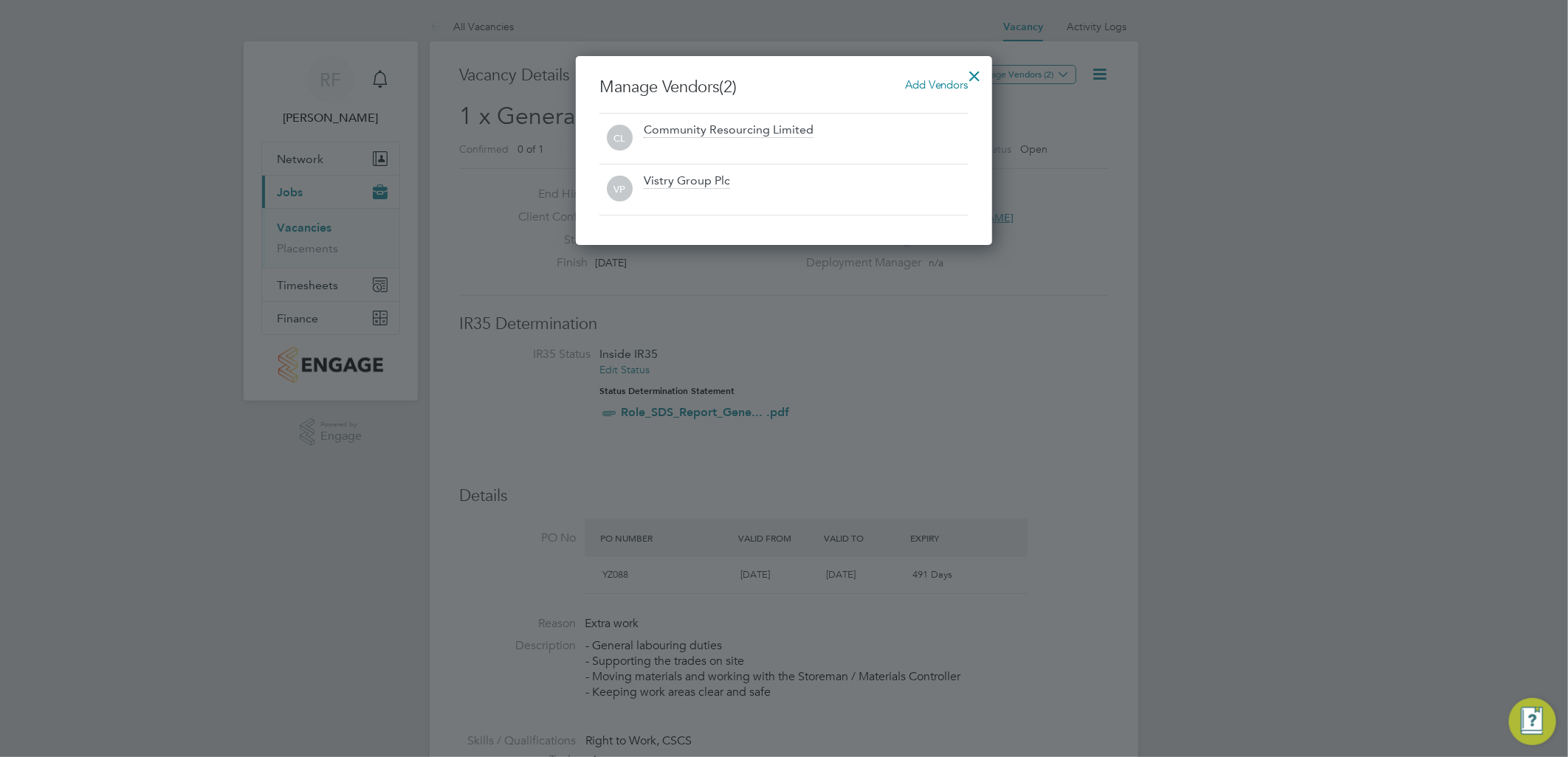
click at [976, 72] on div at bounding box center [975, 72] width 26 height 26
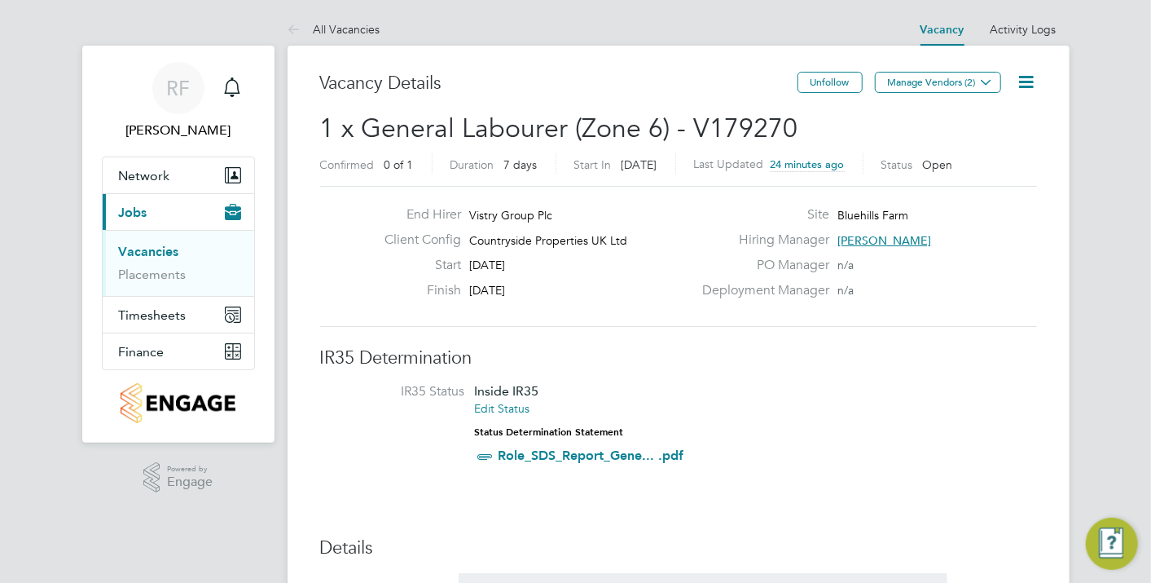
click at [1106, 533] on img "Engage Resource Center" at bounding box center [1112, 543] width 52 height 52
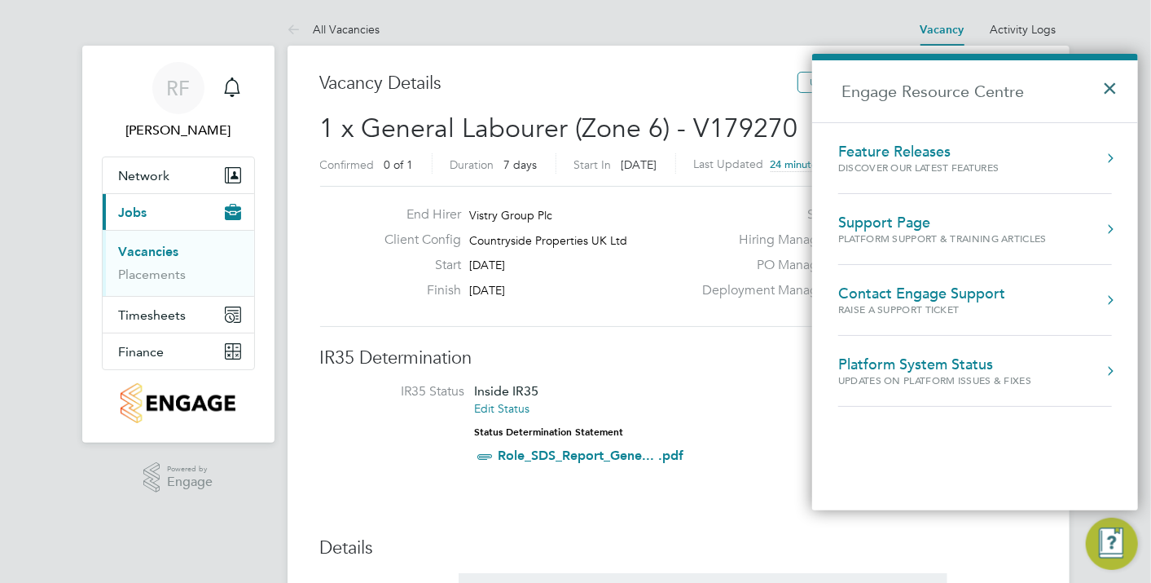
click at [1120, 86] on button "×" at bounding box center [1114, 83] width 24 height 36
